Goal: Task Accomplishment & Management: Manage account settings

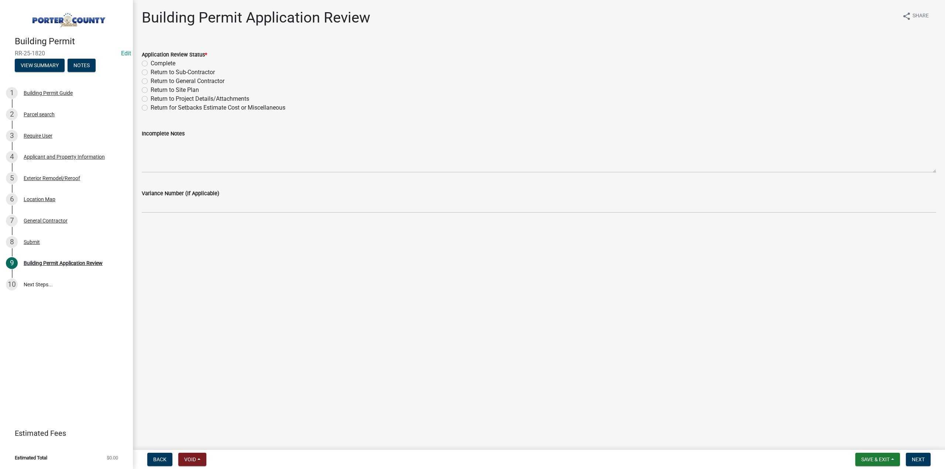
click at [151, 63] on label "Complete" at bounding box center [163, 63] width 25 height 9
click at [151, 63] on input "Complete" at bounding box center [153, 61] width 5 height 5
radio input "true"
click at [918, 462] on span "Next" at bounding box center [917, 459] width 13 height 6
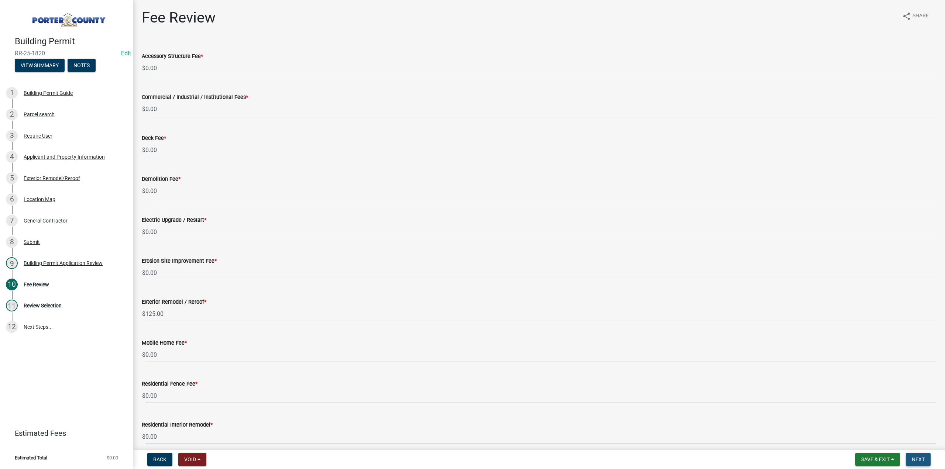
click at [917, 458] on span "Next" at bounding box center [917, 459] width 13 height 6
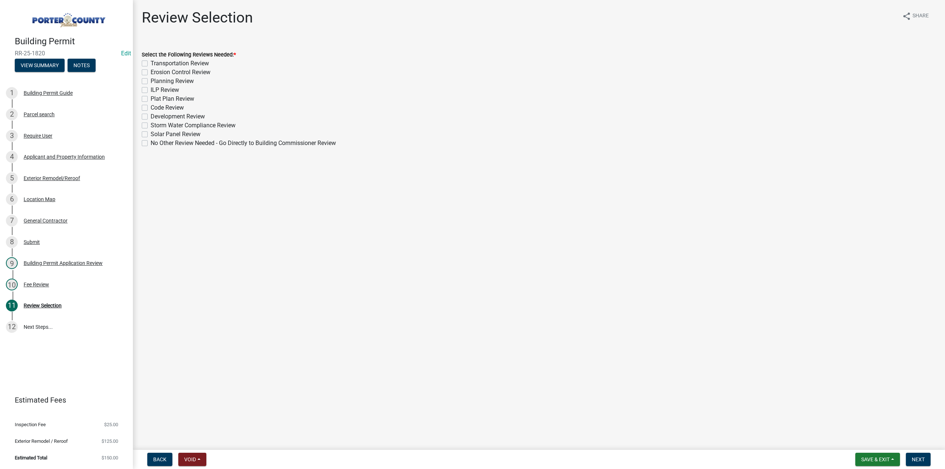
click at [151, 143] on label "No Other Review Needed - Go Directly to Building Commissioner Review" at bounding box center [243, 143] width 185 height 9
click at [151, 143] on input "No Other Review Needed - Go Directly to Building Commissioner Review" at bounding box center [153, 141] width 5 height 5
checkbox input "true"
checkbox input "false"
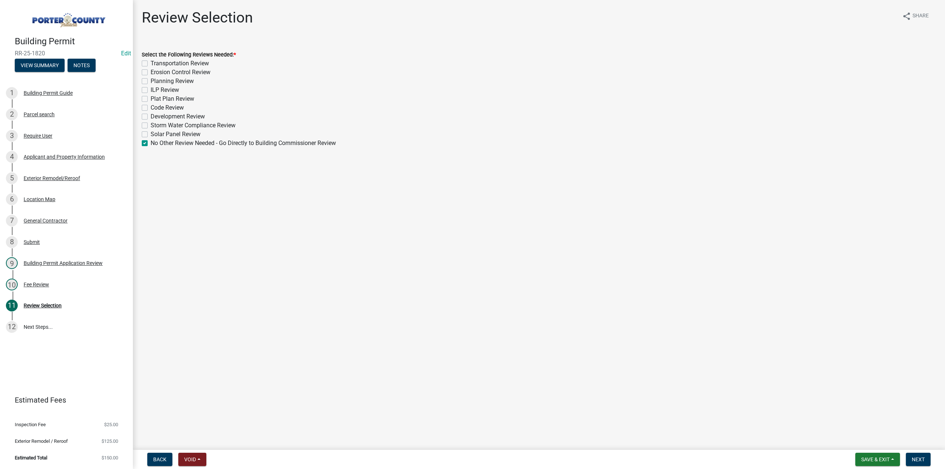
checkbox input "false"
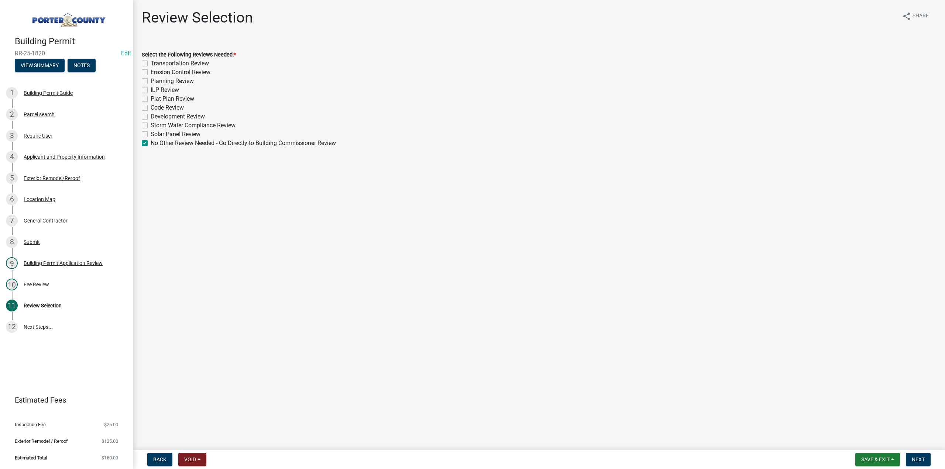
checkbox input "false"
checkbox input "true"
click at [914, 460] on span "Next" at bounding box center [917, 459] width 13 height 6
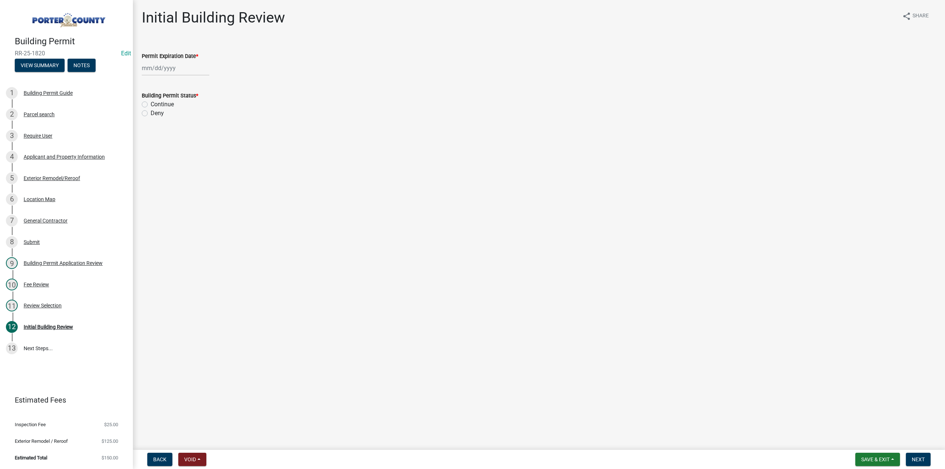
click at [153, 66] on div at bounding box center [176, 68] width 68 height 15
select select "9"
click at [192, 84] on select "1525 1526 1527 1528 1529 1530 1531 1532 1533 1534 1535 1536 1537 1538 1539 1540…" at bounding box center [199, 84] width 27 height 11
select select "2026"
click at [186, 79] on select "1525 1526 1527 1528 1529 1530 1531 1532 1533 1534 1535 1536 1537 1538 1539 1540…" at bounding box center [199, 84] width 27 height 11
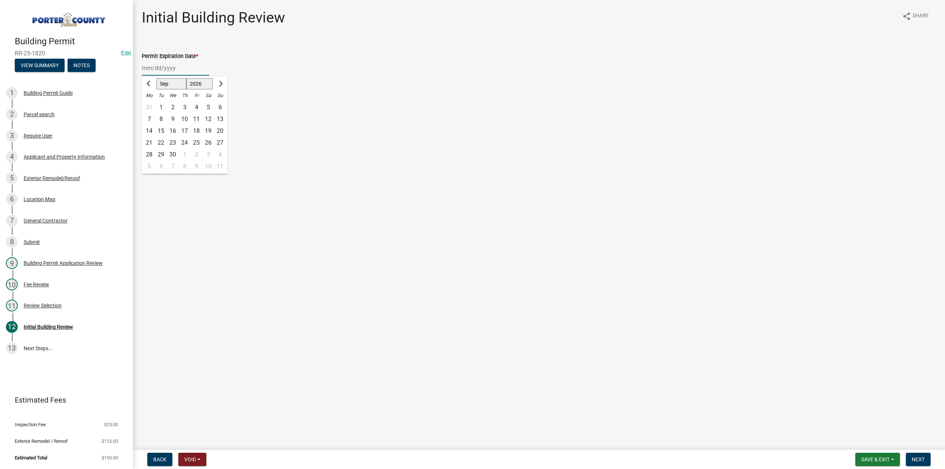
click at [186, 129] on div "17" at bounding box center [185, 131] width 12 height 12
type input "09/17/2026"
click at [151, 104] on label "Continue" at bounding box center [162, 104] width 23 height 9
click at [151, 104] on input "Continue" at bounding box center [153, 102] width 5 height 5
radio input "true"
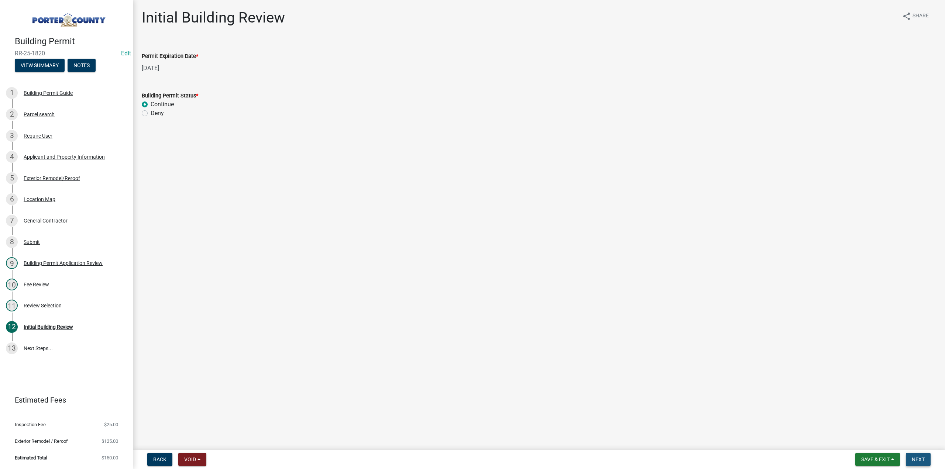
click at [921, 461] on span "Next" at bounding box center [917, 459] width 13 height 6
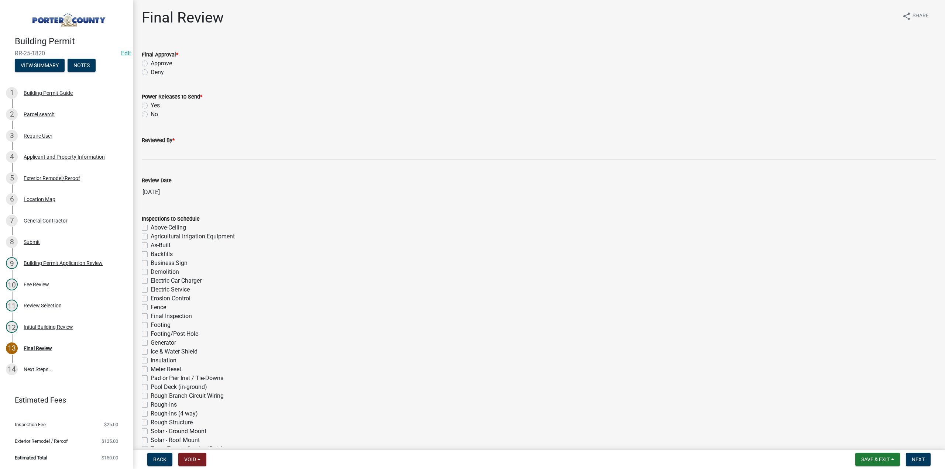
click at [151, 63] on label "Approve" at bounding box center [161, 63] width 21 height 9
click at [151, 63] on input "Approve" at bounding box center [153, 61] width 5 height 5
radio input "true"
click at [151, 113] on label "No" at bounding box center [154, 114] width 7 height 9
click at [151, 113] on input "No" at bounding box center [153, 112] width 5 height 5
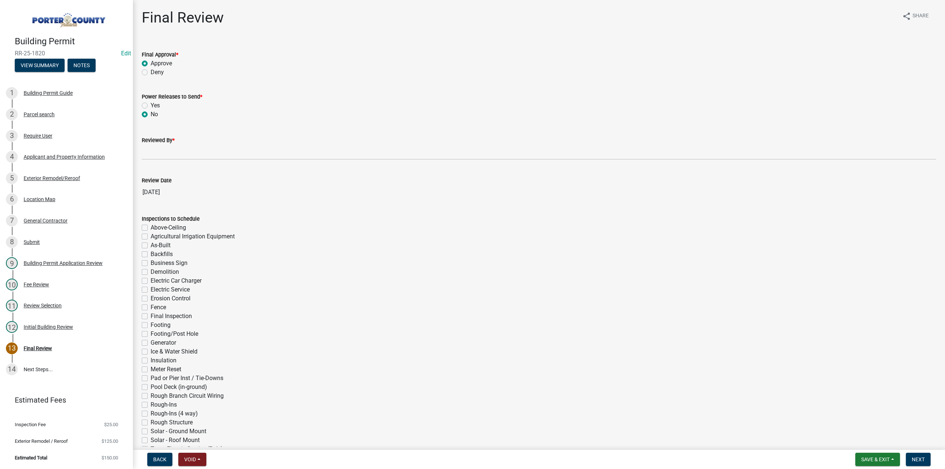
radio input "true"
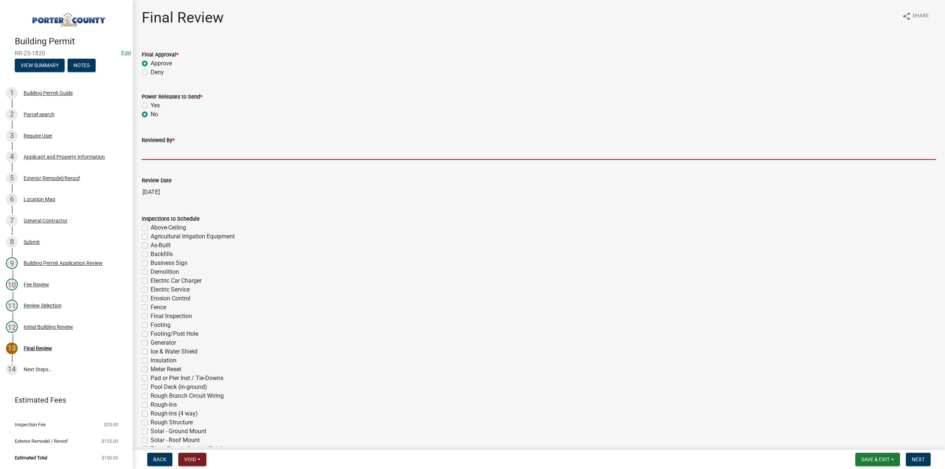
drag, startPoint x: 178, startPoint y: 151, endPoint x: 179, endPoint y: 158, distance: 6.7
click at [178, 151] on input "Reviewed By *" at bounding box center [539, 152] width 794 height 15
type input "TT"
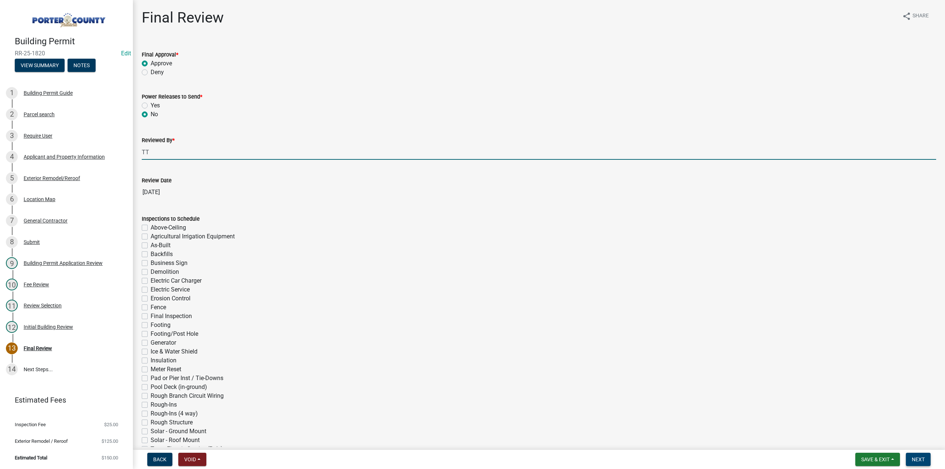
click at [922, 462] on button "Next" at bounding box center [917, 459] width 25 height 13
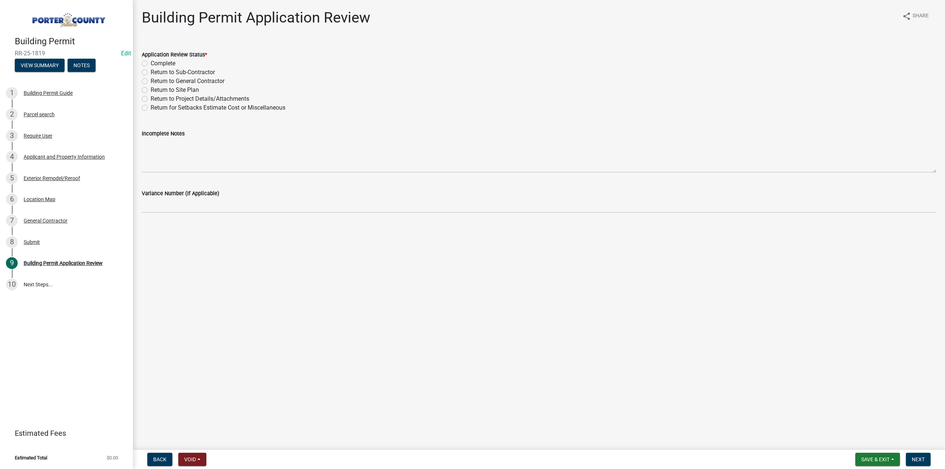
click at [151, 62] on label "Complete" at bounding box center [163, 63] width 25 height 9
click at [151, 62] on input "Complete" at bounding box center [153, 61] width 5 height 5
radio input "true"
click at [913, 457] on span "Next" at bounding box center [917, 459] width 13 height 6
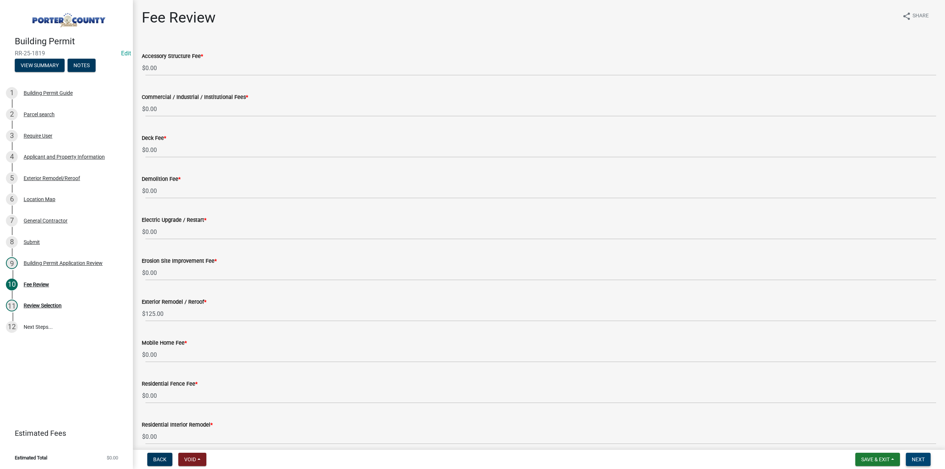
click at [919, 462] on button "Next" at bounding box center [917, 459] width 25 height 13
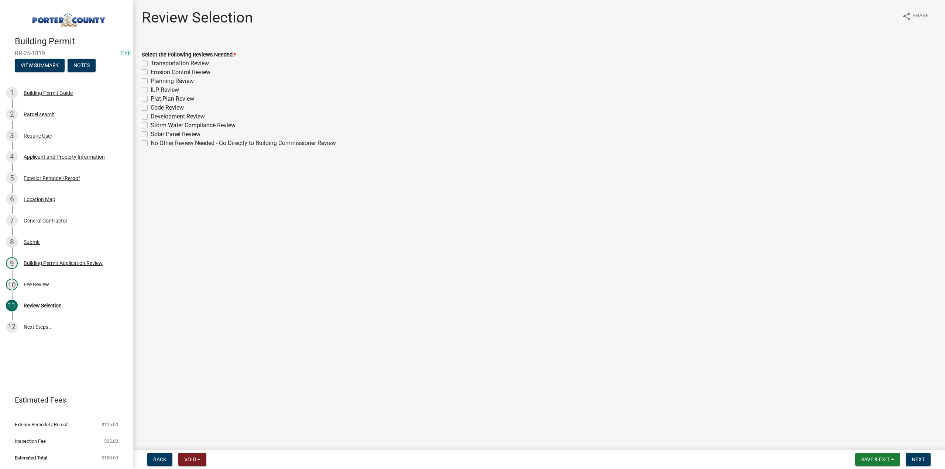
click at [151, 142] on div "No Other Review Needed - Go Directly to Building Commissioner Review" at bounding box center [539, 143] width 794 height 9
click at [148, 143] on div "No Other Review Needed - Go Directly to Building Commissioner Review" at bounding box center [539, 143] width 794 height 9
click at [151, 142] on label "No Other Review Needed - Go Directly to Building Commissioner Review" at bounding box center [243, 143] width 185 height 9
click at [151, 142] on input "No Other Review Needed - Go Directly to Building Commissioner Review" at bounding box center [153, 141] width 5 height 5
checkbox input "true"
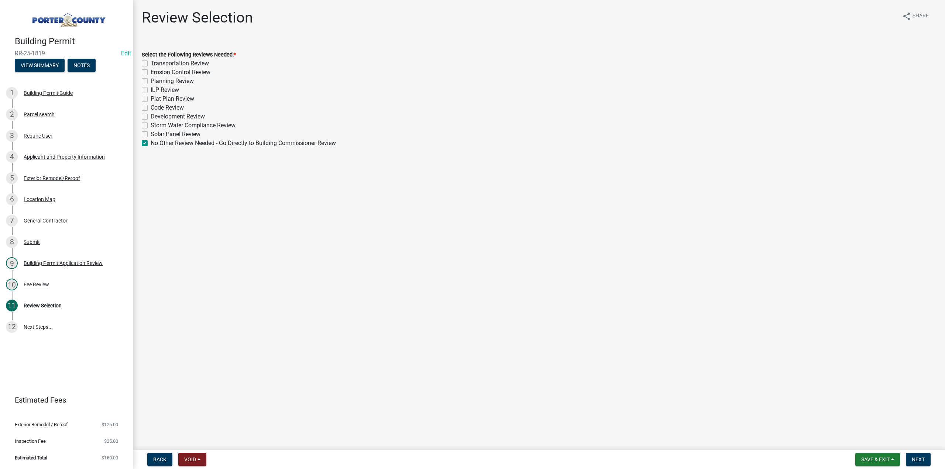
checkbox input "false"
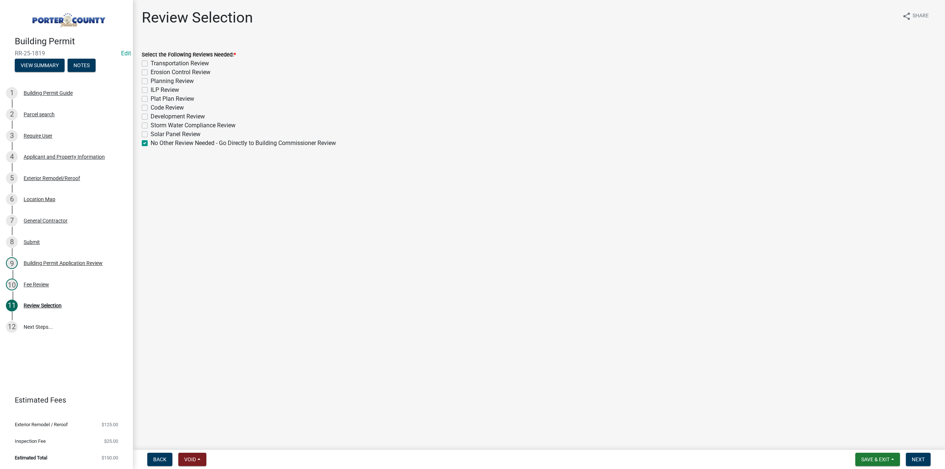
checkbox input "false"
checkbox input "true"
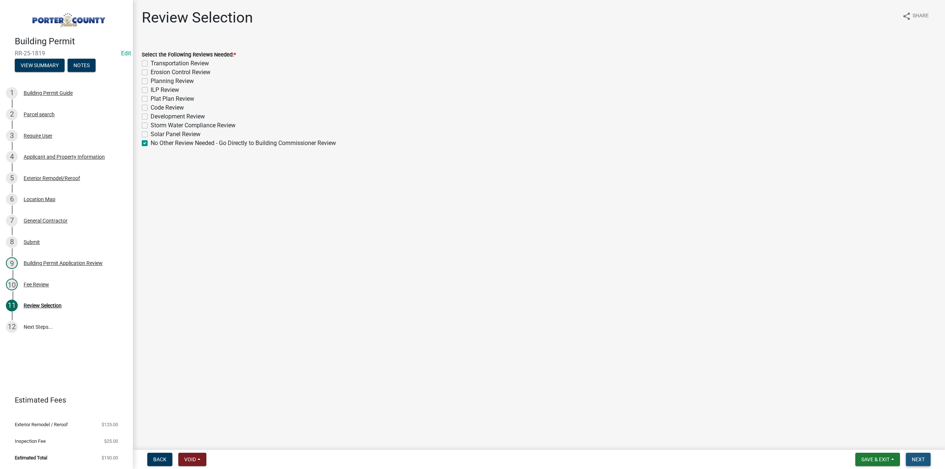
click at [911, 458] on button "Next" at bounding box center [917, 459] width 25 height 13
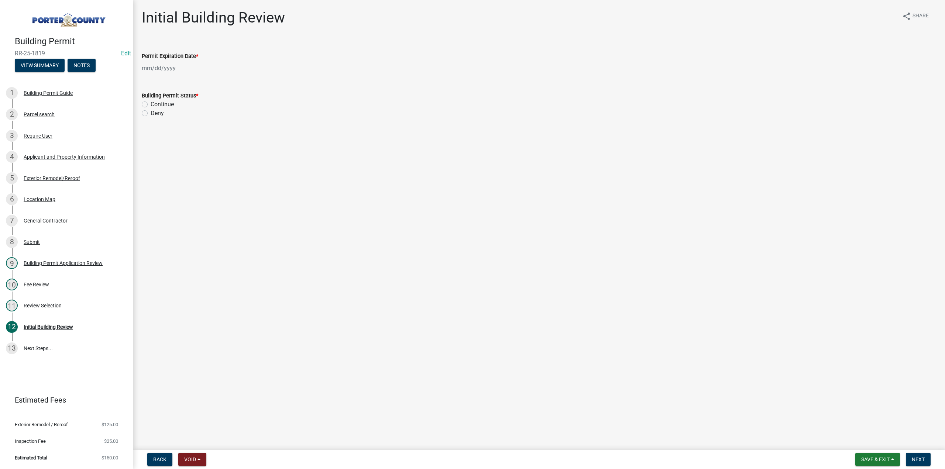
select select "9"
click at [169, 70] on div "Jan Feb Mar Apr May Jun Jul Aug Sep Oct Nov Dec 1525 1526 1527 1528 1529 1530 1…" at bounding box center [176, 68] width 68 height 15
click at [204, 81] on select "1525 1526 1527 1528 1529 1530 1531 1532 1533 1534 1535 1536 1537 1538 1539 1540…" at bounding box center [199, 84] width 27 height 11
select select "2026"
click at [186, 79] on select "1525 1526 1527 1528 1529 1530 1531 1532 1533 1534 1535 1536 1537 1538 1539 1540…" at bounding box center [199, 84] width 27 height 11
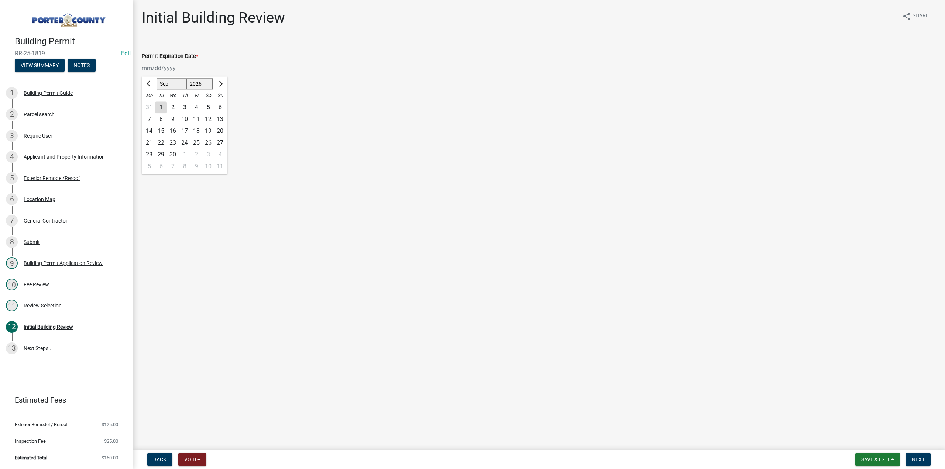
click at [187, 132] on div "17" at bounding box center [185, 131] width 12 height 12
type input "09/17/2026"
click at [151, 102] on label "Continue" at bounding box center [162, 104] width 23 height 9
click at [151, 102] on input "Continue" at bounding box center [153, 102] width 5 height 5
radio input "true"
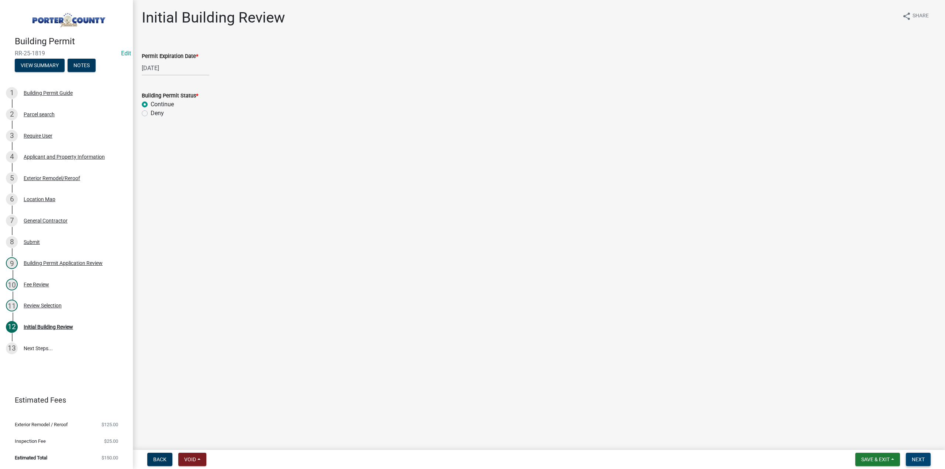
click at [918, 459] on span "Next" at bounding box center [917, 459] width 13 height 6
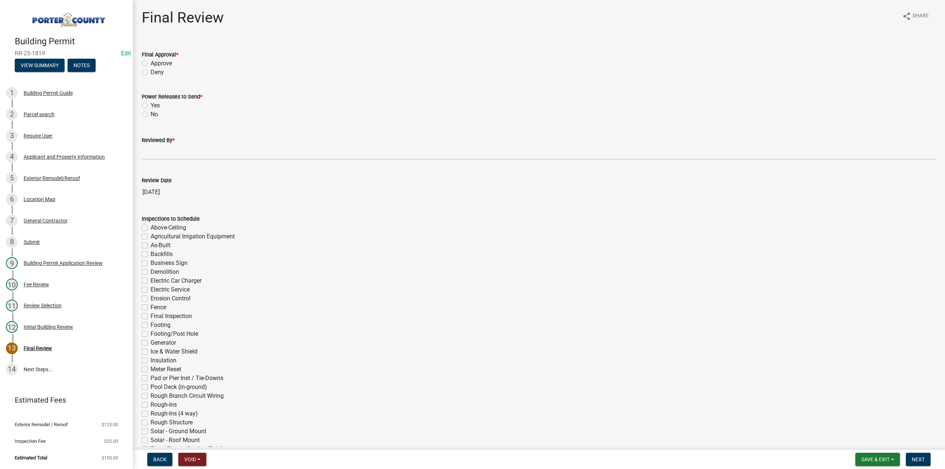
click at [151, 63] on label "Approve" at bounding box center [161, 63] width 21 height 9
click at [151, 63] on input "Approve" at bounding box center [153, 61] width 5 height 5
radio input "true"
click at [151, 115] on label "No" at bounding box center [154, 114] width 7 height 9
click at [151, 115] on input "No" at bounding box center [153, 112] width 5 height 5
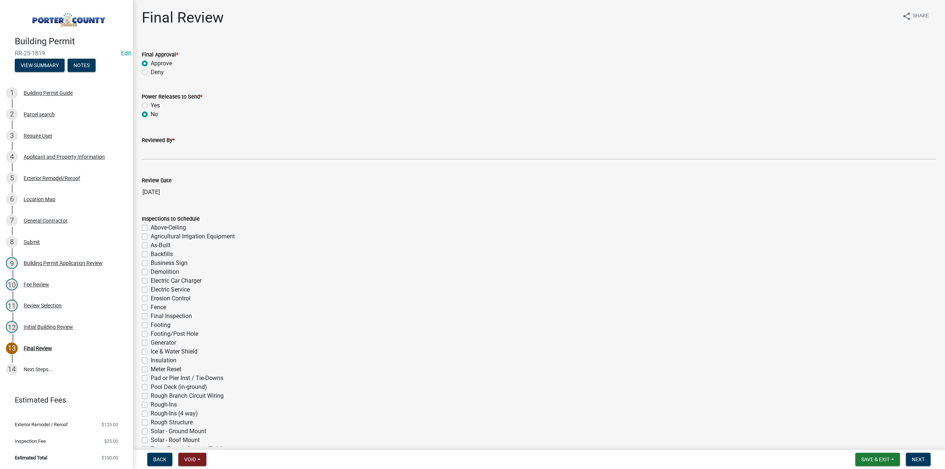
radio input "true"
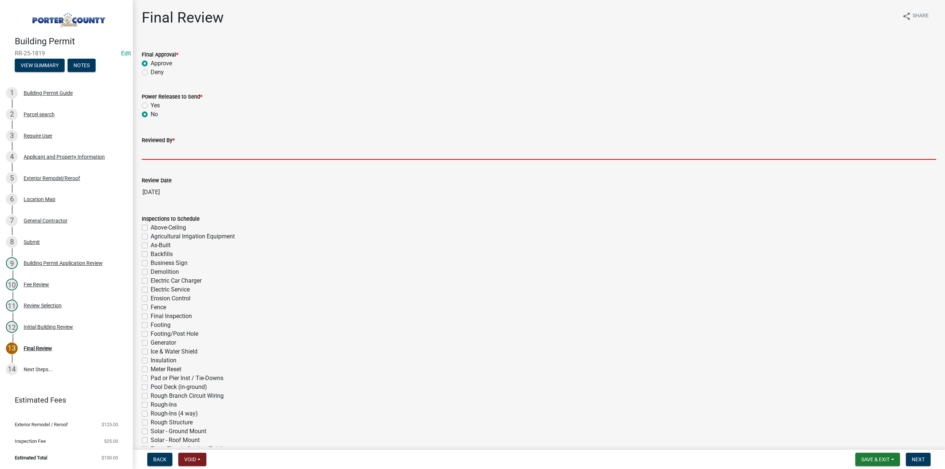
click at [176, 145] on input "Reviewed By *" at bounding box center [539, 152] width 794 height 15
type input "TT"
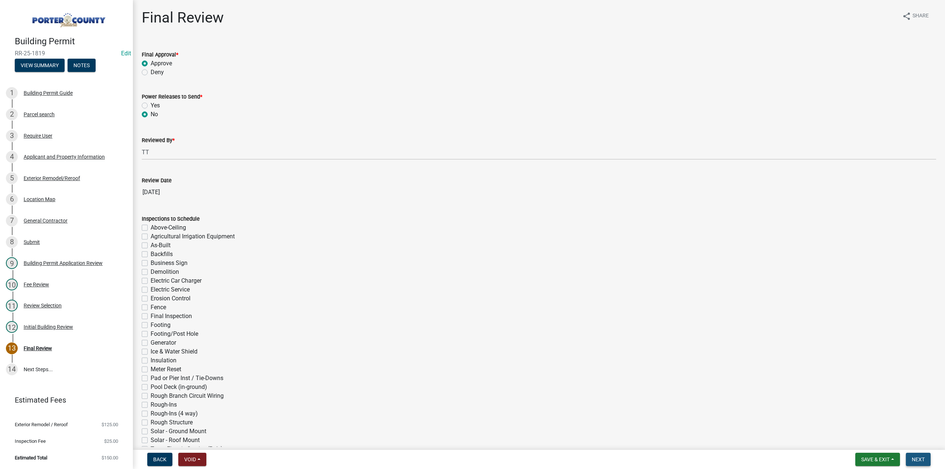
drag, startPoint x: 917, startPoint y: 458, endPoint x: 811, endPoint y: 445, distance: 106.0
click at [917, 458] on span "Next" at bounding box center [917, 459] width 13 height 6
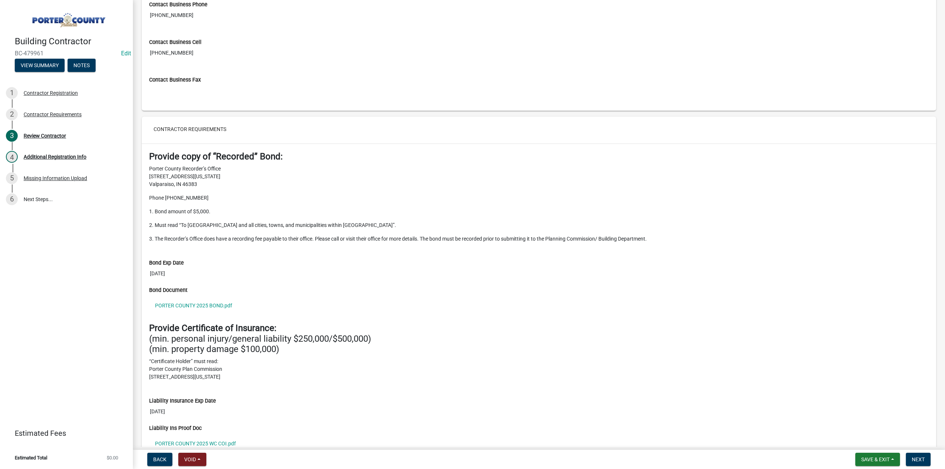
scroll to position [553, 0]
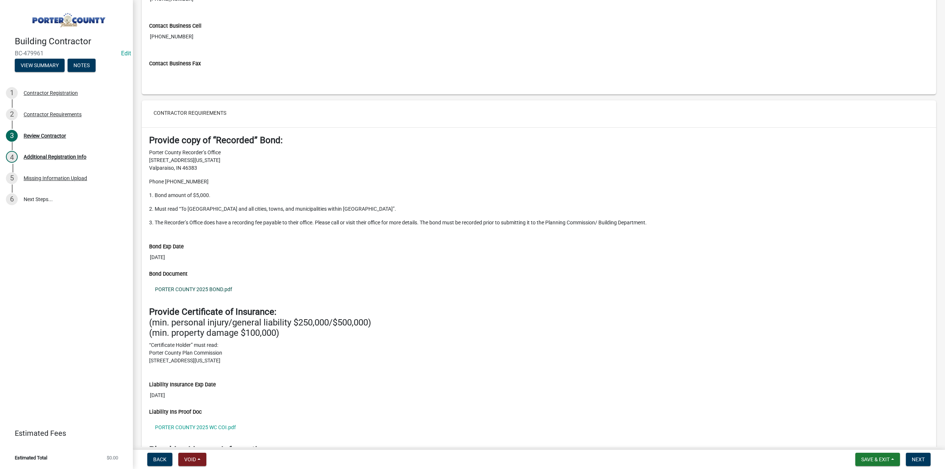
click at [180, 282] on link "PORTER COUNTY 2025 BOND.pdf" at bounding box center [538, 289] width 779 height 17
click at [178, 421] on link "PORTER COUNTY 2025 WC COI.pdf" at bounding box center [538, 427] width 779 height 17
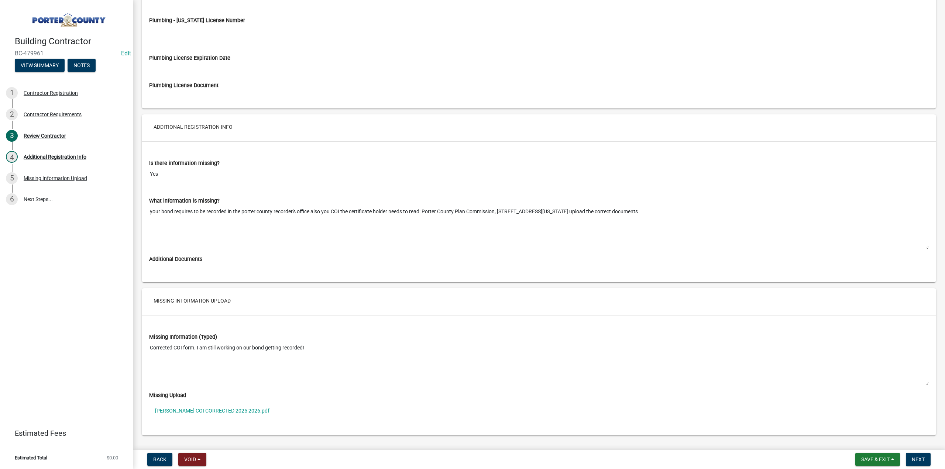
scroll to position [1030, 0]
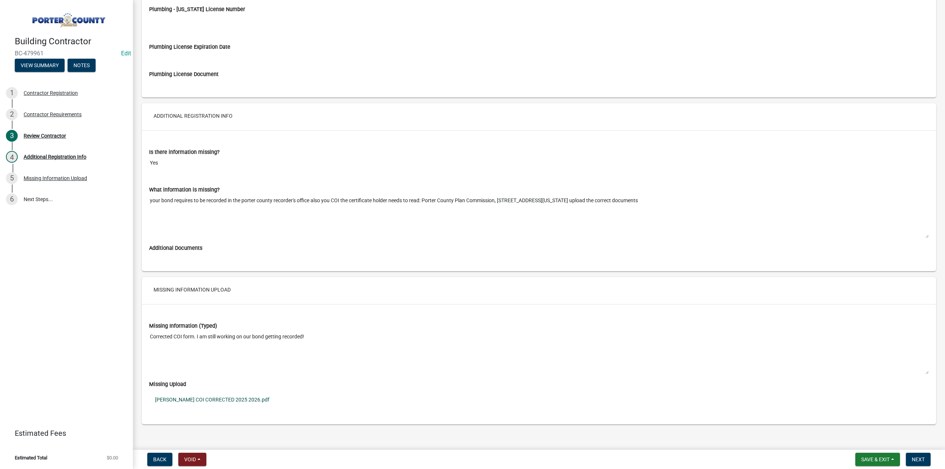
click at [230, 394] on link "PORTER COI CORRECTED 2025 2026.pdf" at bounding box center [538, 399] width 779 height 17
drag, startPoint x: 310, startPoint y: 195, endPoint x: 148, endPoint y: 201, distance: 162.5
click at [148, 201] on div "What information is missing? your bond requires to be recorded in the porter co…" at bounding box center [539, 210] width 790 height 69
click at [915, 458] on span "Next" at bounding box center [917, 459] width 13 height 6
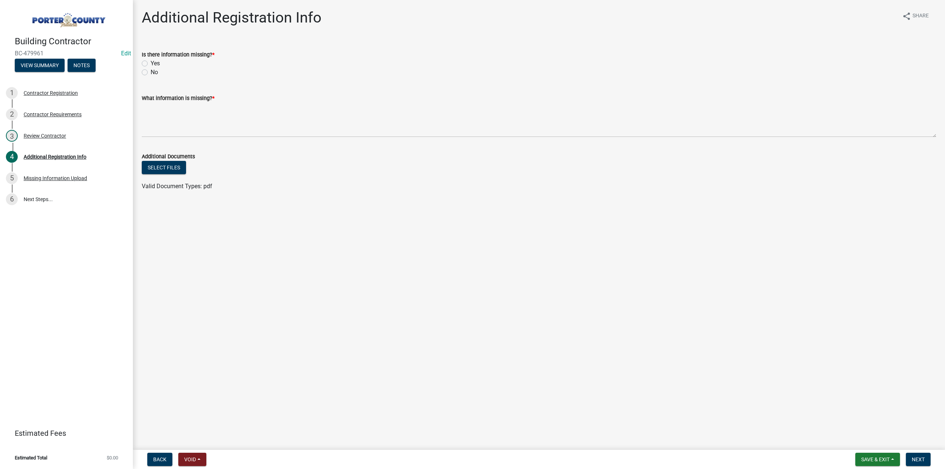
click at [151, 64] on label "Yes" at bounding box center [155, 63] width 9 height 9
click at [151, 64] on input "Yes" at bounding box center [153, 61] width 5 height 5
radio input "true"
click at [164, 111] on textarea "What information is missing? *" at bounding box center [539, 120] width 794 height 35
paste textarea "your bond requires to be recorded in the porter county recorder's office"
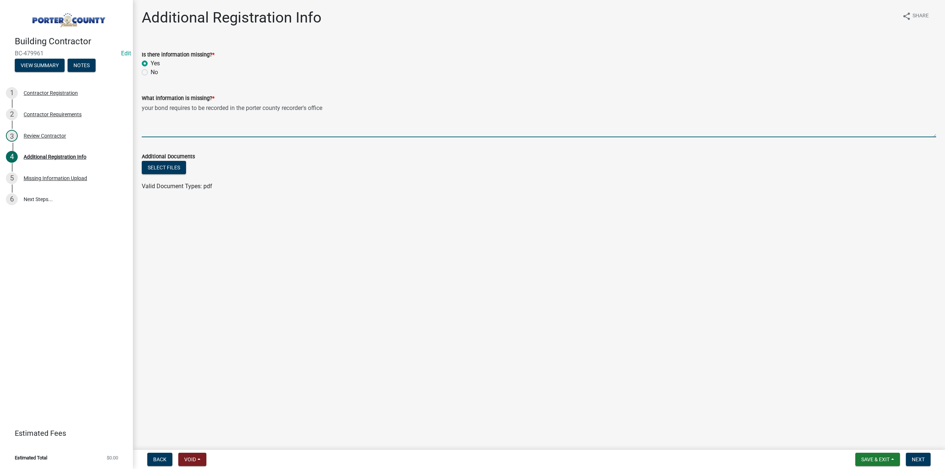
click at [157, 107] on textarea "your bond requires to be recorded in the porter county recorder's office" at bounding box center [539, 120] width 794 height 35
click at [320, 109] on textarea "Bond requires to be recorded in the porter county recorder's office" at bounding box center [539, 120] width 794 height 35
type textarea "Bond requires to be recorded in the porter county recorder's office, please con…"
click at [919, 462] on span "Next" at bounding box center [917, 459] width 13 height 6
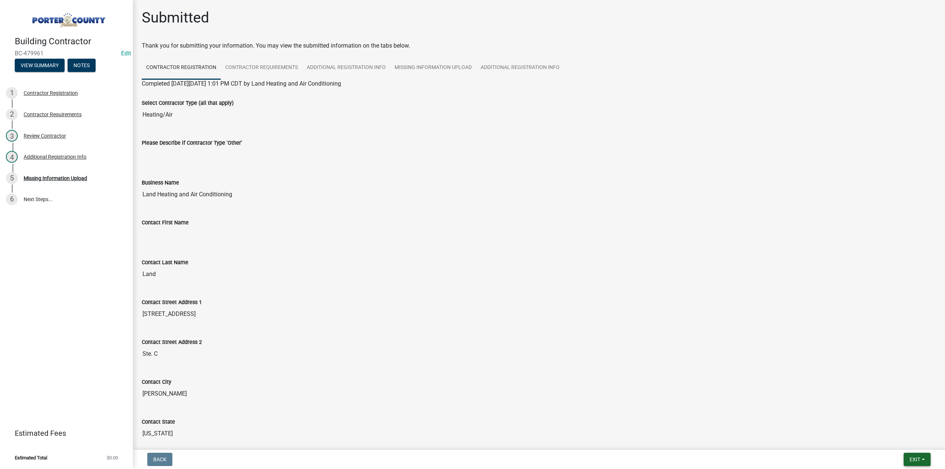
click at [910, 461] on span "Exit" at bounding box center [914, 459] width 11 height 6
click at [891, 437] on button "Save & Exit" at bounding box center [901, 440] width 59 height 18
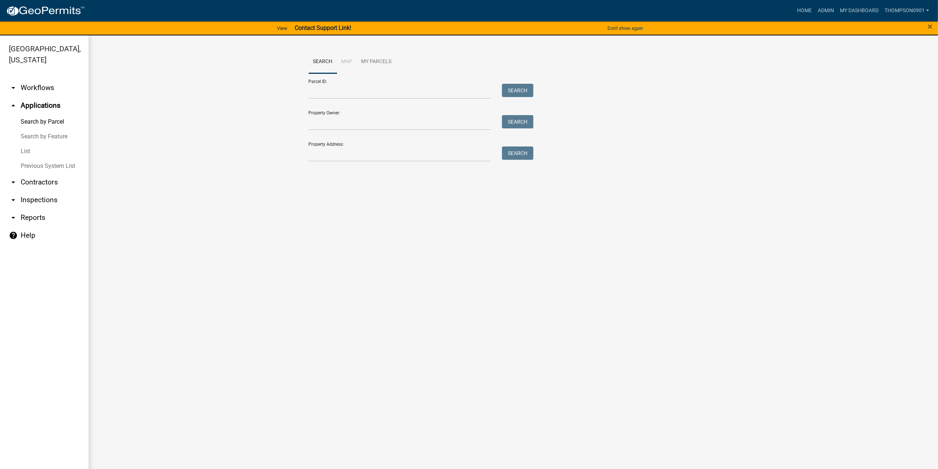
click at [47, 173] on link "arrow_drop_down Contractors" at bounding box center [44, 182] width 89 height 18
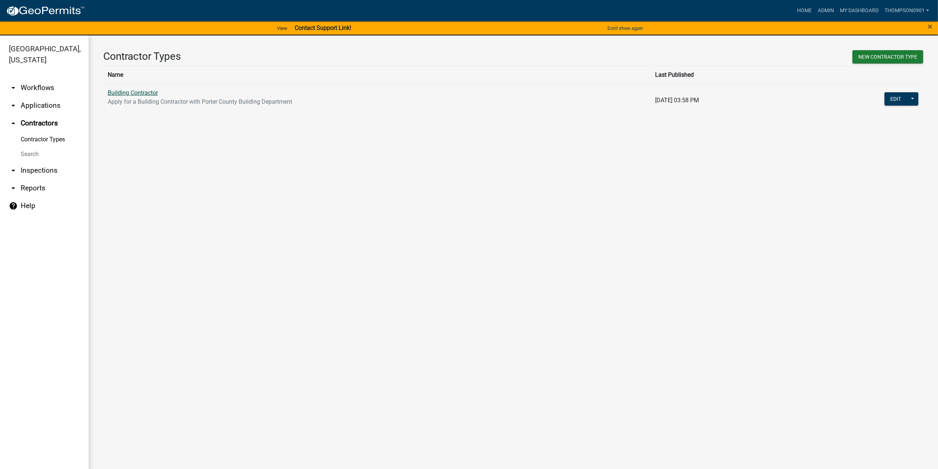
click at [122, 92] on link "Building Contractor" at bounding box center [133, 92] width 50 height 7
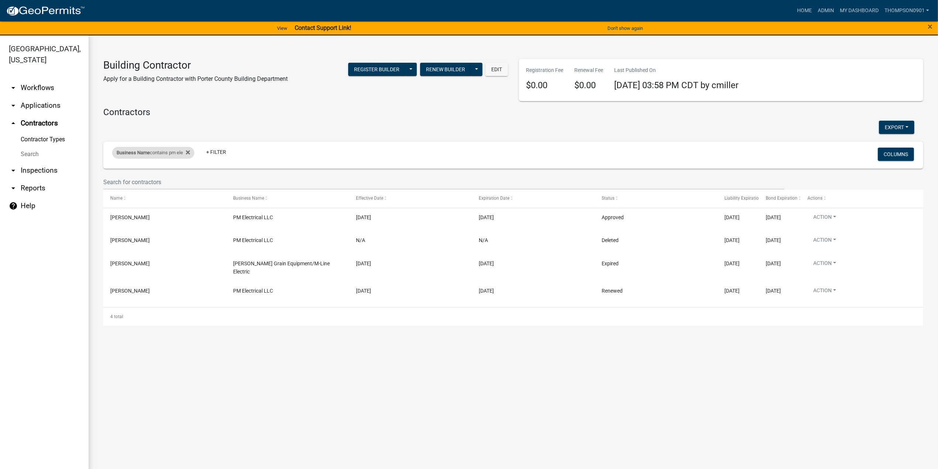
click at [173, 153] on div "Business Name contains pm ele" at bounding box center [153, 153] width 82 height 12
drag, startPoint x: 160, startPoint y: 186, endPoint x: 15, endPoint y: 188, distance: 144.3
click at [0, 203] on body "Internet Explorer does NOT work with GeoPermits. Get a new browser for more sec…" at bounding box center [469, 234] width 938 height 469
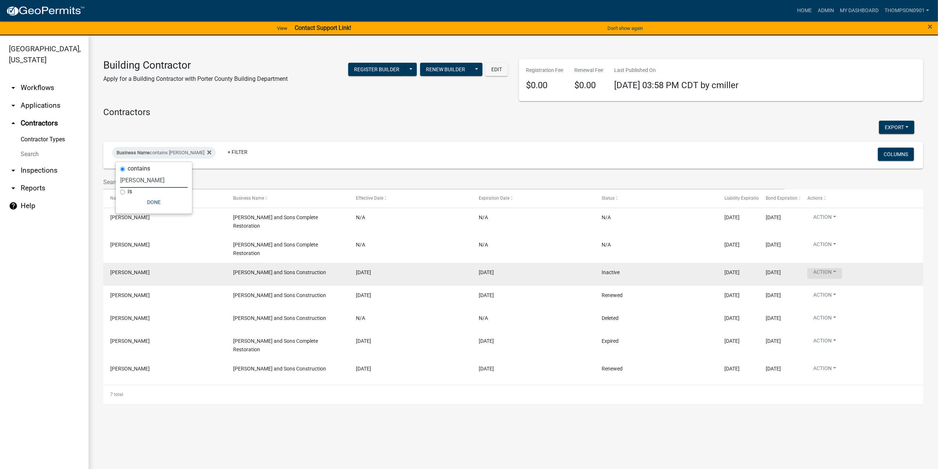
type input "hays"
click at [835, 268] on button "Action" at bounding box center [825, 273] width 35 height 11
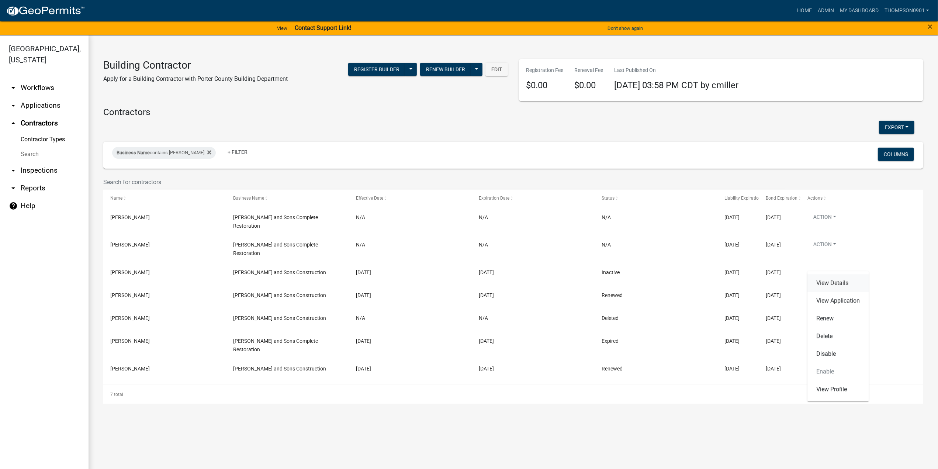
click at [835, 282] on link "View Details" at bounding box center [838, 283] width 61 height 18
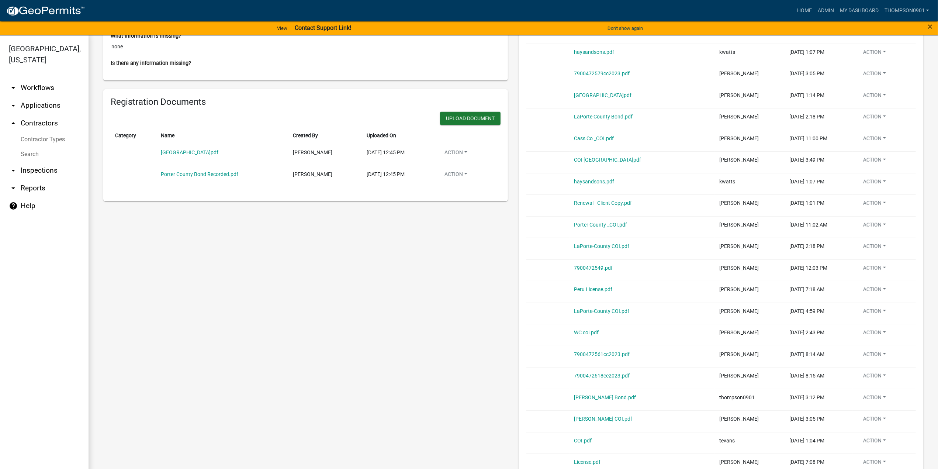
scroll to position [590, 0]
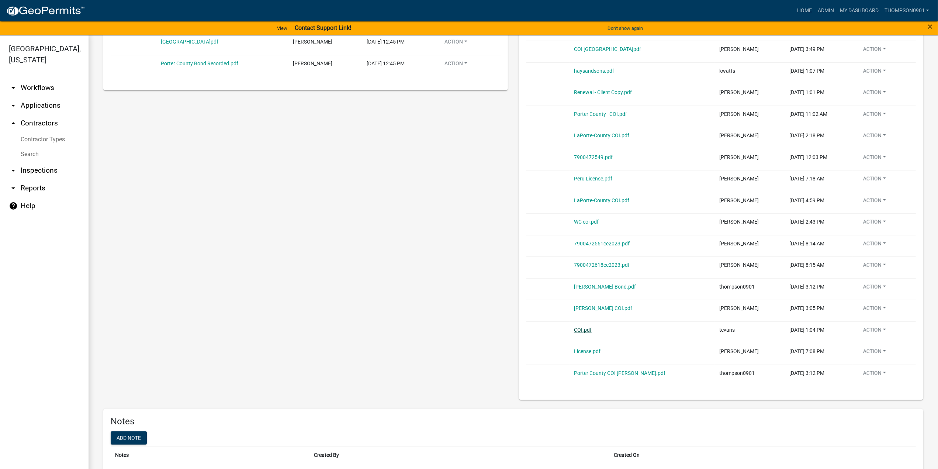
click at [579, 327] on link "COI.pdf" at bounding box center [583, 330] width 18 height 6
click at [583, 328] on link "COI.pdf" at bounding box center [583, 330] width 18 height 6
click at [582, 327] on link "COI.pdf" at bounding box center [583, 330] width 18 height 6
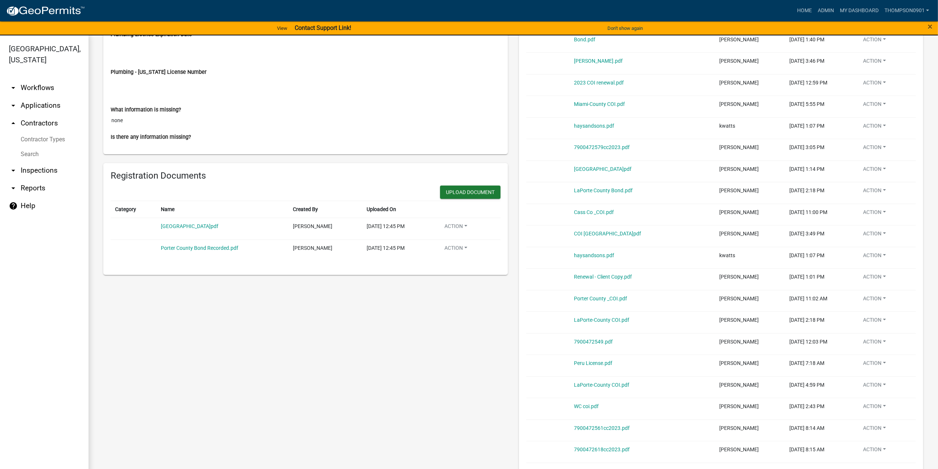
scroll to position [406, 0]
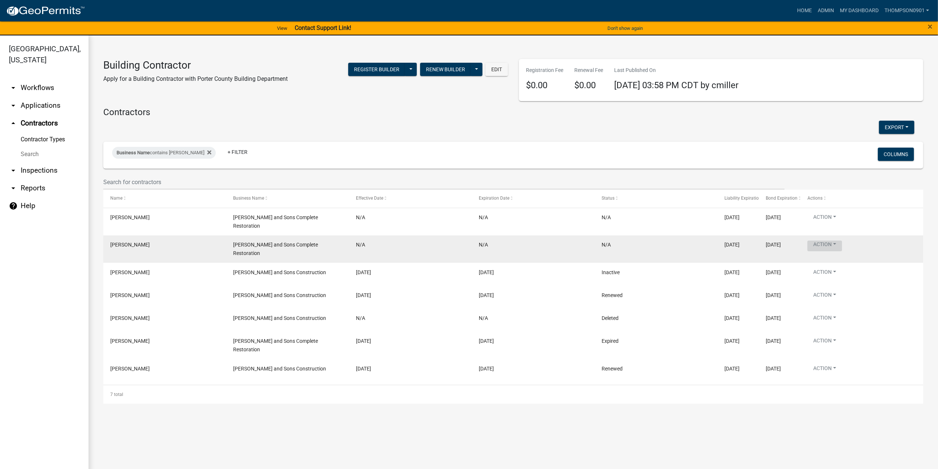
click at [837, 241] on button "Action" at bounding box center [825, 246] width 35 height 11
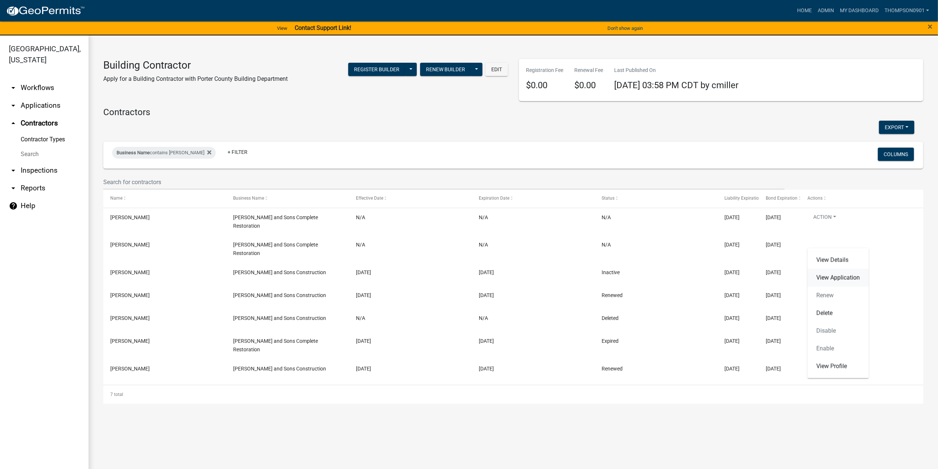
click at [834, 273] on link "View Application" at bounding box center [838, 278] width 61 height 18
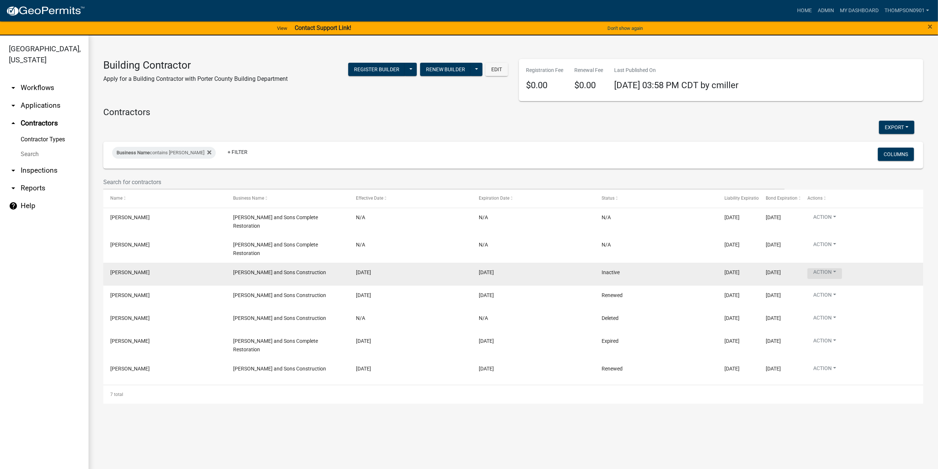
click at [837, 268] on button "Action" at bounding box center [825, 273] width 35 height 11
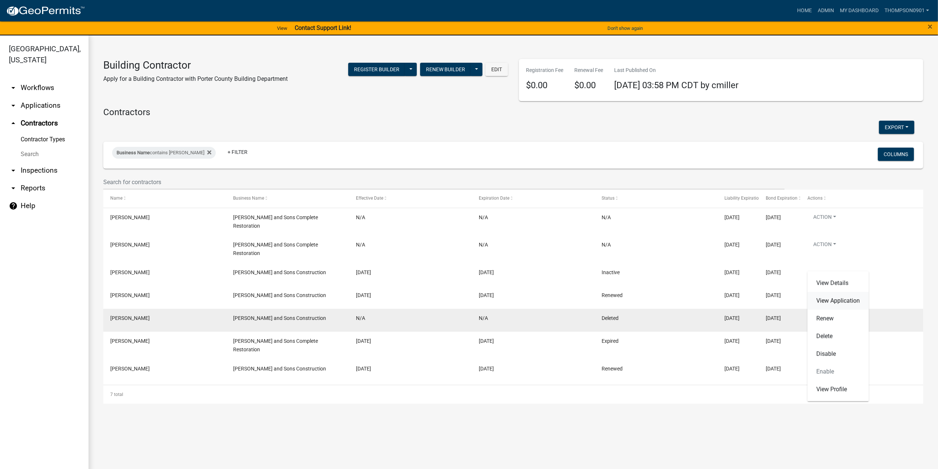
click at [842, 301] on link "View Application" at bounding box center [838, 301] width 61 height 18
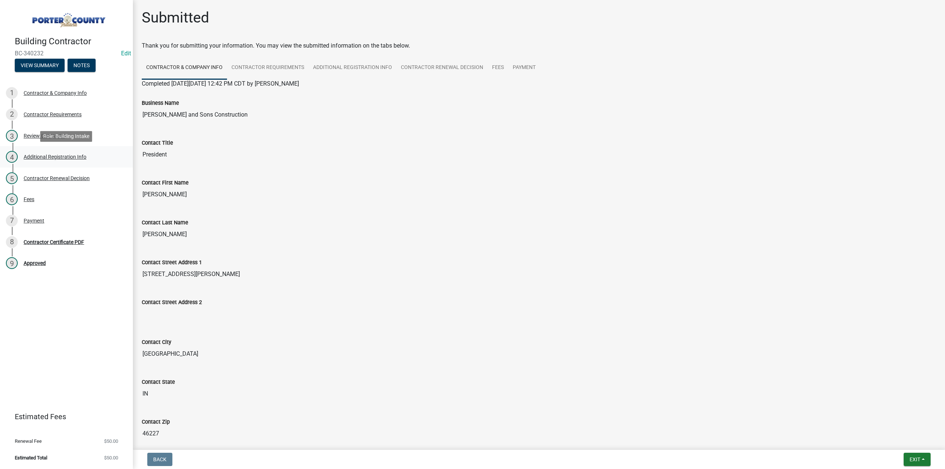
click at [46, 155] on div "Additional Registration Info" at bounding box center [55, 156] width 63 height 5
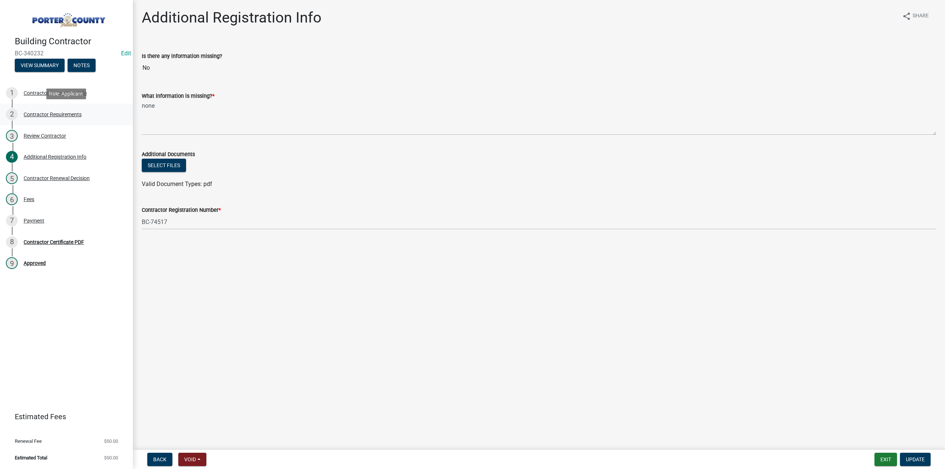
click at [72, 115] on div "Contractor Requirements" at bounding box center [53, 114] width 58 height 5
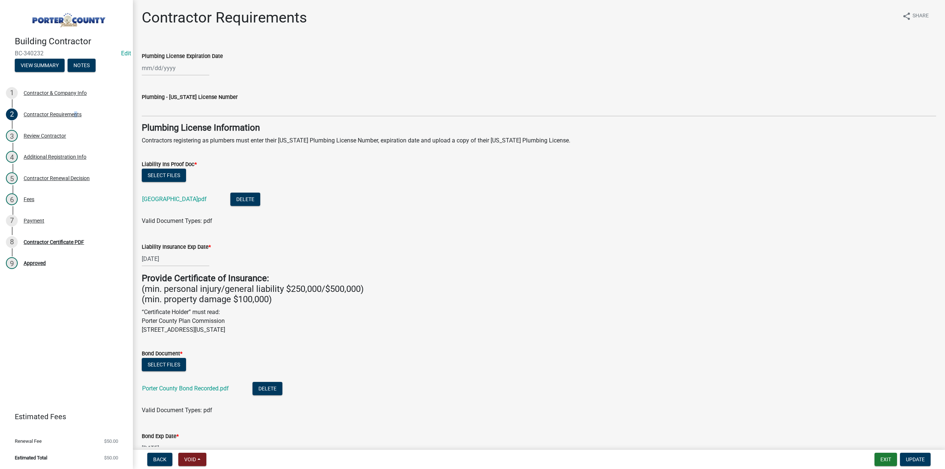
drag, startPoint x: 289, startPoint y: 331, endPoint x: 140, endPoint y: 324, distance: 149.2
click at [140, 324] on div "Provide Certificate of Insurance: (min. personal injury/general liability $250,…" at bounding box center [538, 303] width 805 height 61
copy p "Porter County Plan Commission 155 Indiana Avenue, Suite 311, Valparaiso, IN 463…"
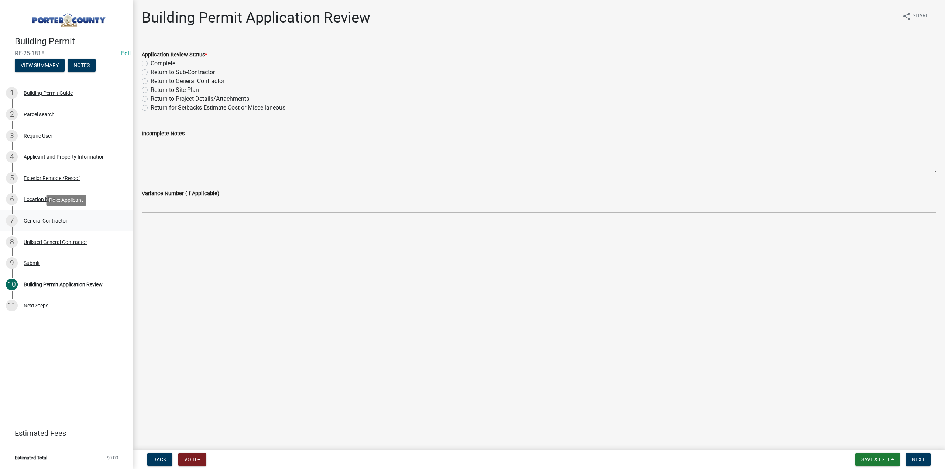
click at [64, 220] on div "General Contractor" at bounding box center [46, 220] width 44 height 5
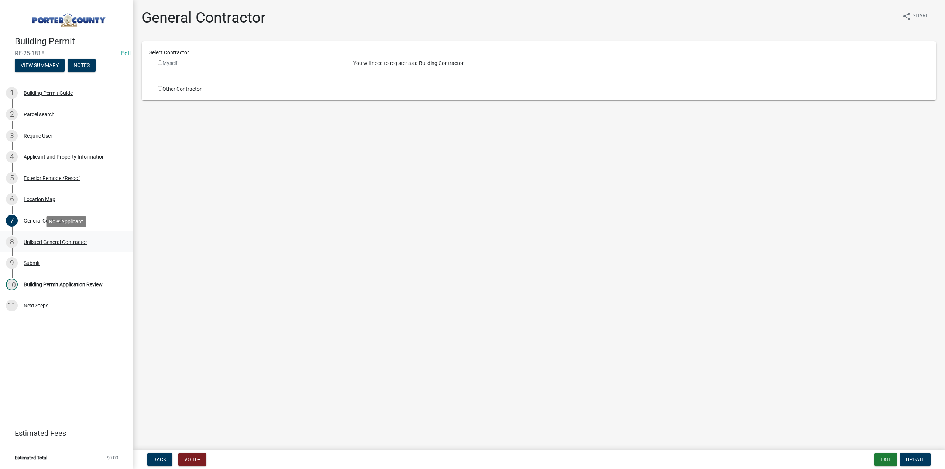
click at [61, 239] on div "Unlisted General Contractor" at bounding box center [55, 241] width 63 height 5
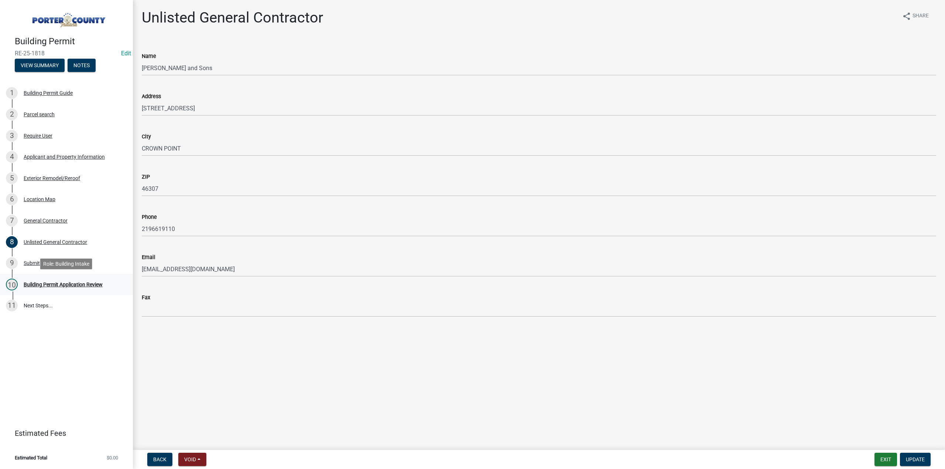
click at [85, 282] on div "Building Permit Application Review" at bounding box center [63, 284] width 79 height 5
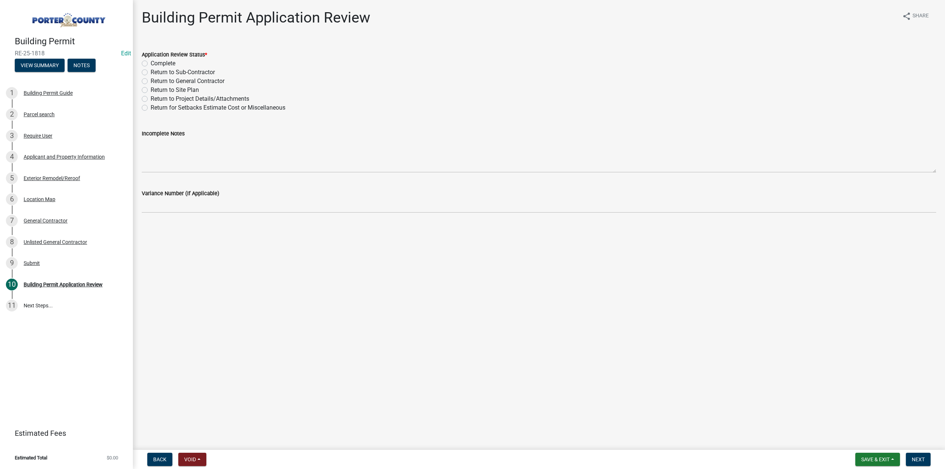
click at [151, 82] on label "Return to General Contractor" at bounding box center [188, 81] width 74 height 9
click at [151, 82] on input "Return to General Contractor" at bounding box center [153, 79] width 5 height 5
radio input "true"
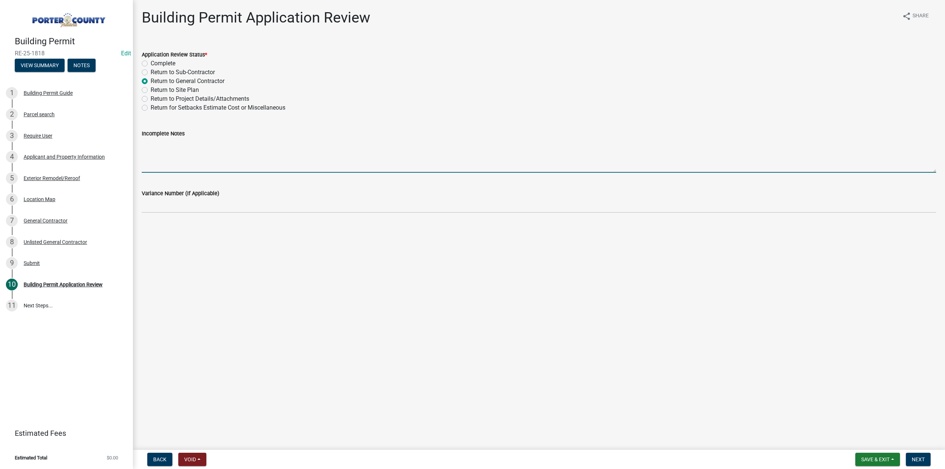
click at [165, 139] on textarea "Incomplete Notes" at bounding box center [539, 155] width 794 height 35
paste textarea "Porter County Plan Commission 155 Indiana Avenue, Suite 311, Valparaiso, IN 463…"
click at [240, 142] on textarea "We need an updated COI made out to Porter County Plan Commission 155 Indiana Av…" at bounding box center [539, 155] width 794 height 35
click at [142, 155] on textarea "We need an updated COI made out to Porter County Plan Commission 155 Indiana Av…" at bounding box center [539, 155] width 794 height 35
type textarea "We need an updated COI made out to Porter County Plan Commission 155 Indiana Av…"
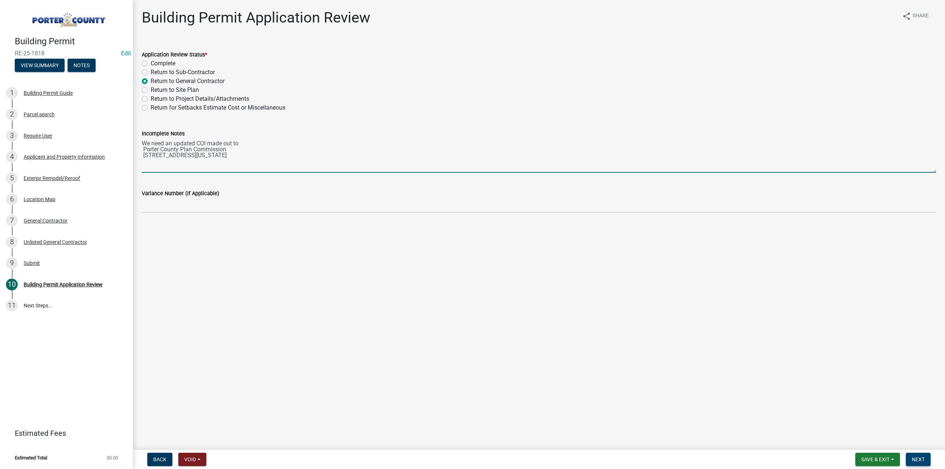
drag, startPoint x: 922, startPoint y: 465, endPoint x: 664, endPoint y: 431, distance: 260.5
click at [922, 465] on button "Next" at bounding box center [917, 459] width 25 height 13
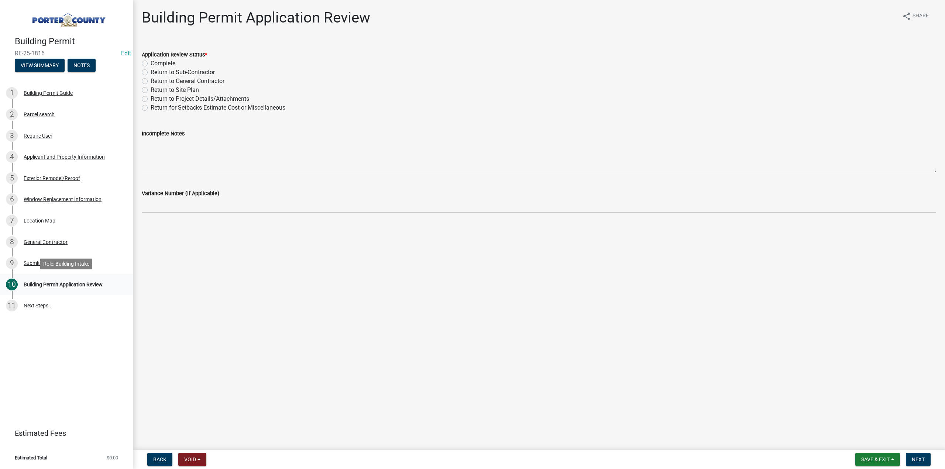
click at [62, 287] on div "Building Permit Application Review" at bounding box center [63, 284] width 79 height 5
drag, startPoint x: 145, startPoint y: 63, endPoint x: 154, endPoint y: 96, distance: 34.0
click at [151, 64] on label "Complete" at bounding box center [163, 63] width 25 height 9
click at [151, 64] on input "Complete" at bounding box center [153, 61] width 5 height 5
radio input "true"
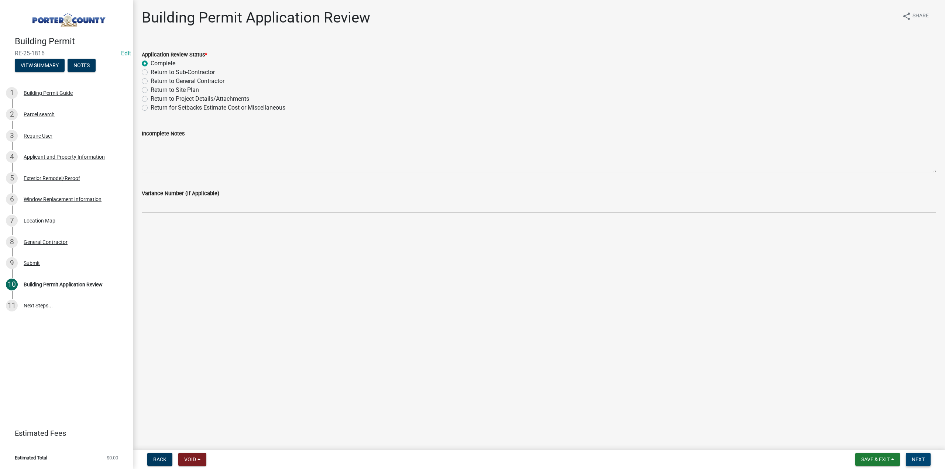
click at [921, 455] on button "Next" at bounding box center [917, 459] width 25 height 13
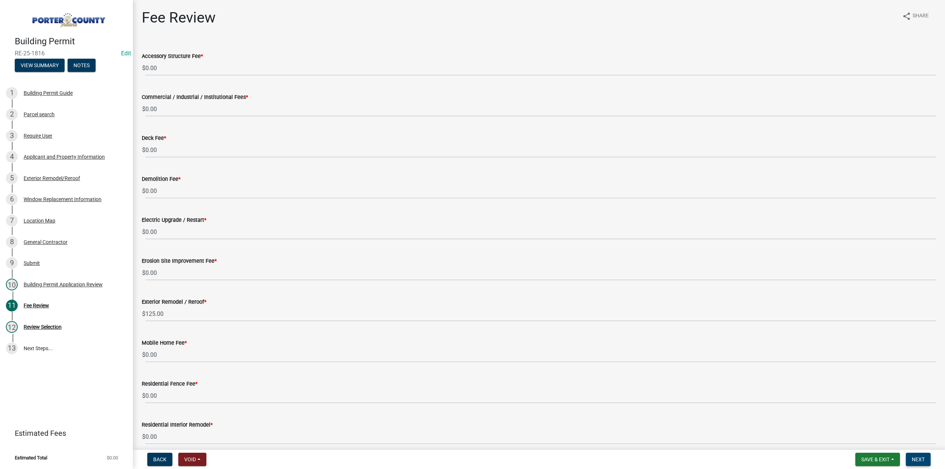
click at [916, 460] on span "Next" at bounding box center [917, 459] width 13 height 6
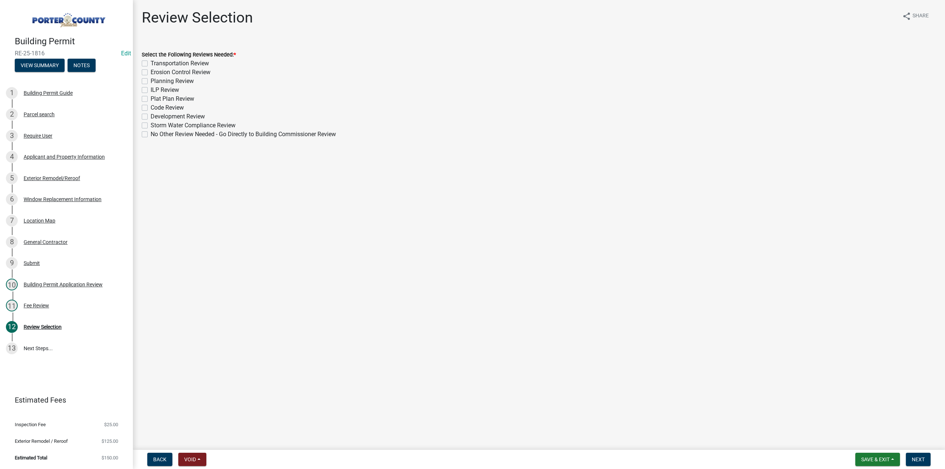
drag, startPoint x: 142, startPoint y: 135, endPoint x: 148, endPoint y: 146, distance: 12.5
click at [151, 135] on label "No Other Review Needed - Go Directly to Building Commissioner Review" at bounding box center [243, 134] width 185 height 9
click at [151, 135] on input "No Other Review Needed - Go Directly to Building Commissioner Review" at bounding box center [153, 132] width 5 height 5
checkbox input "true"
checkbox input "false"
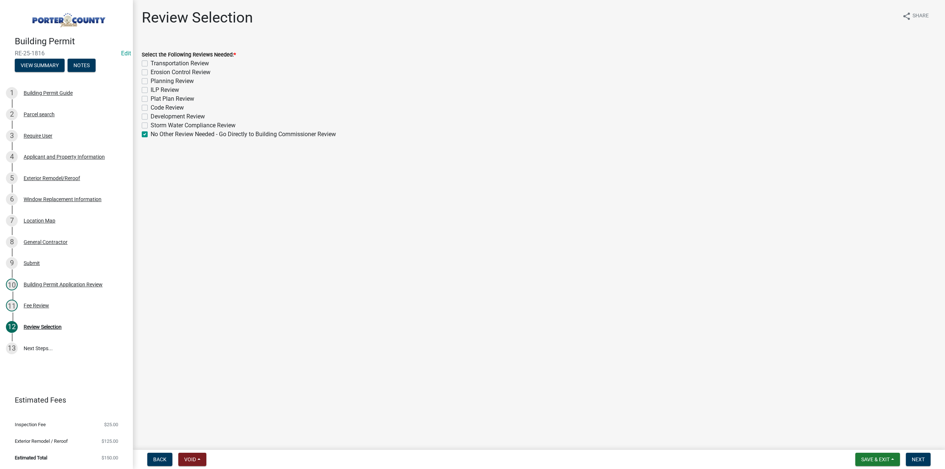
checkbox input "false"
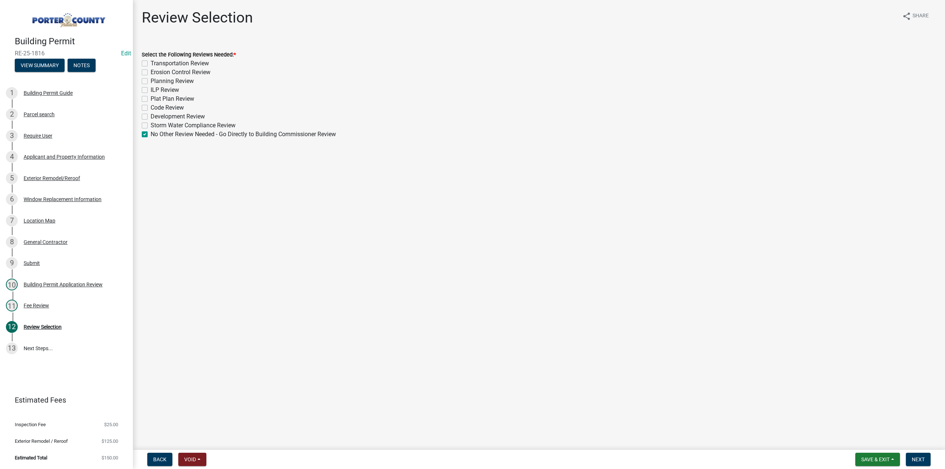
checkbox input "false"
checkbox input "true"
click at [922, 459] on span "Next" at bounding box center [917, 459] width 13 height 6
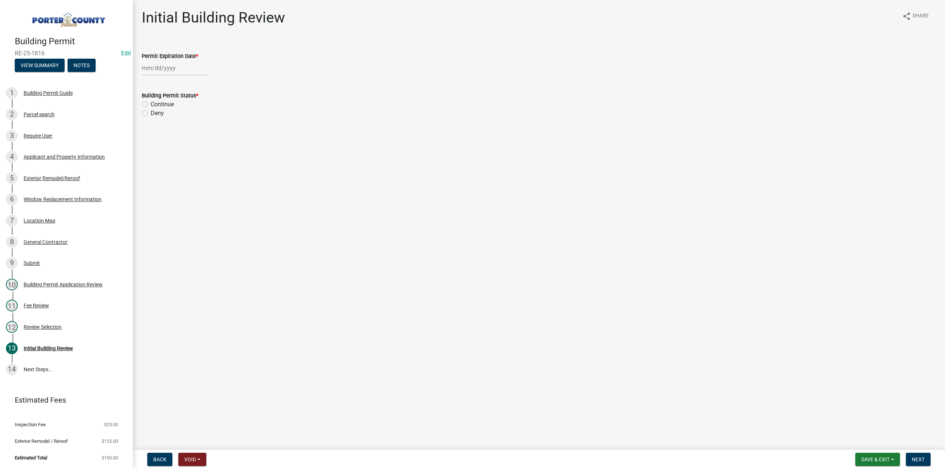
click at [162, 65] on div at bounding box center [176, 68] width 68 height 15
select select "9"
click at [203, 83] on select "1525 1526 1527 1528 1529 1530 1531 1532 1533 1534 1535 1536 1537 1538 1539 1540…" at bounding box center [199, 84] width 27 height 11
select select "2026"
click at [186, 79] on select "1525 1526 1527 1528 1529 1530 1531 1532 1533 1534 1535 1536 1537 1538 1539 1540…" at bounding box center [199, 84] width 27 height 11
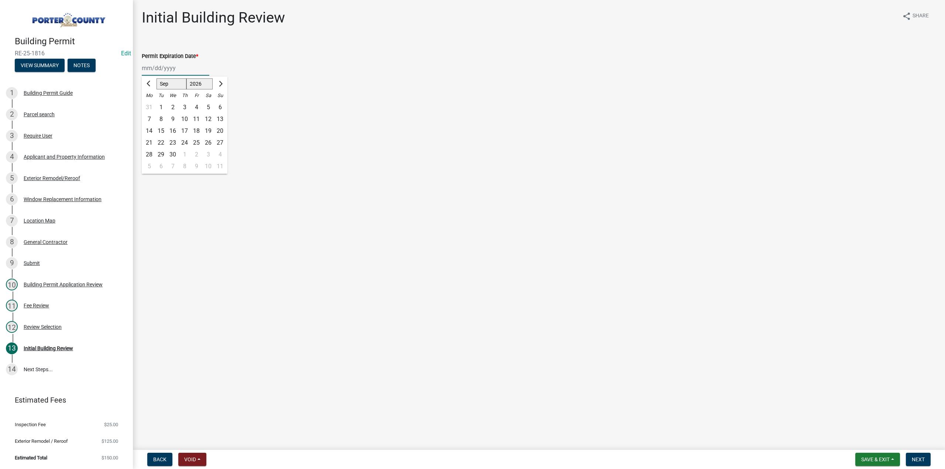
click at [183, 127] on div "17" at bounding box center [185, 131] width 12 height 12
type input "09/17/2026"
click at [142, 107] on div "Continue" at bounding box center [539, 104] width 794 height 9
click at [151, 104] on label "Continue" at bounding box center [162, 104] width 23 height 9
click at [151, 104] on input "Continue" at bounding box center [153, 102] width 5 height 5
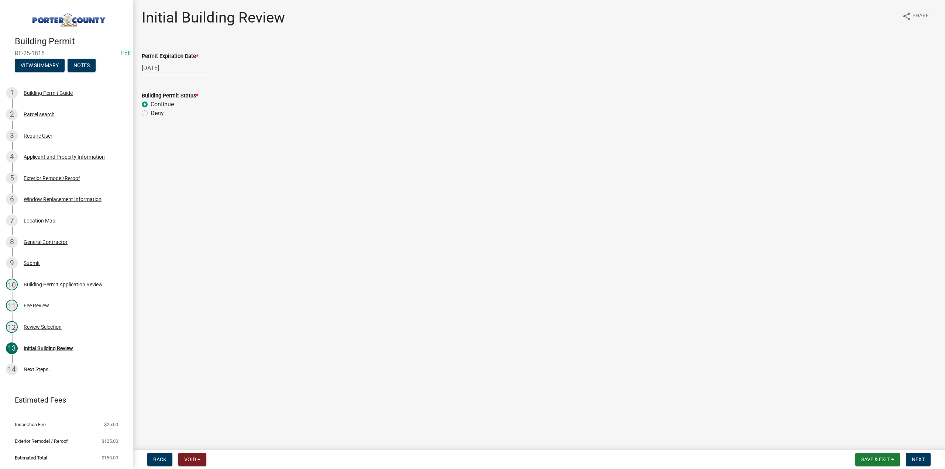
radio input "true"
click at [927, 457] on button "Next" at bounding box center [917, 459] width 25 height 13
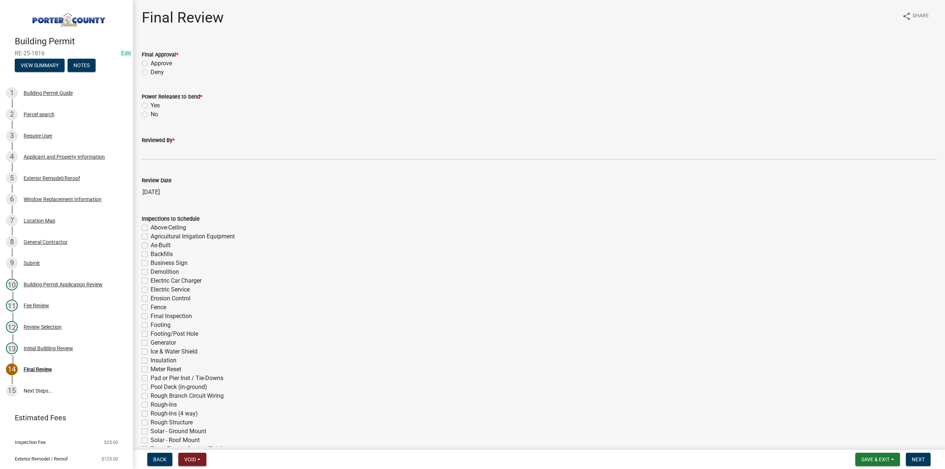
drag, startPoint x: 144, startPoint y: 62, endPoint x: 143, endPoint y: 77, distance: 15.9
click at [151, 62] on label "Approve" at bounding box center [161, 63] width 21 height 9
click at [151, 62] on input "Approve" at bounding box center [153, 61] width 5 height 5
radio input "true"
click at [151, 115] on label "No" at bounding box center [154, 114] width 7 height 9
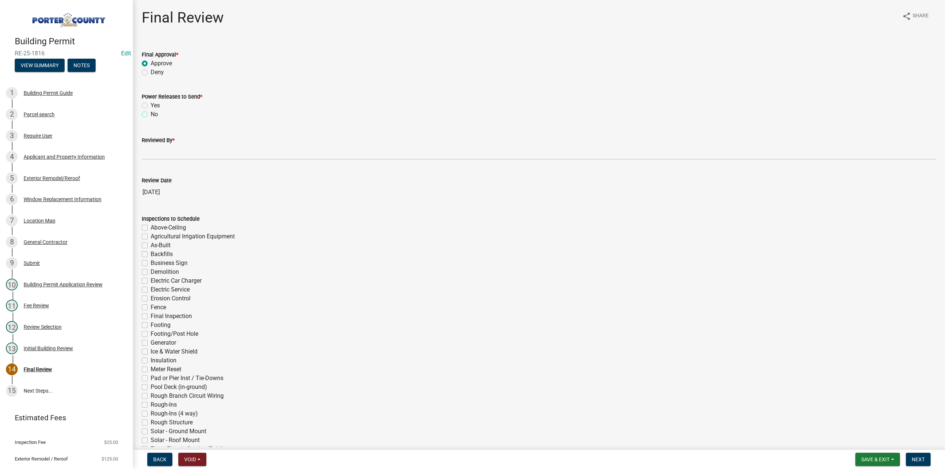
click at [151, 115] on input "No" at bounding box center [153, 112] width 5 height 5
radio input "true"
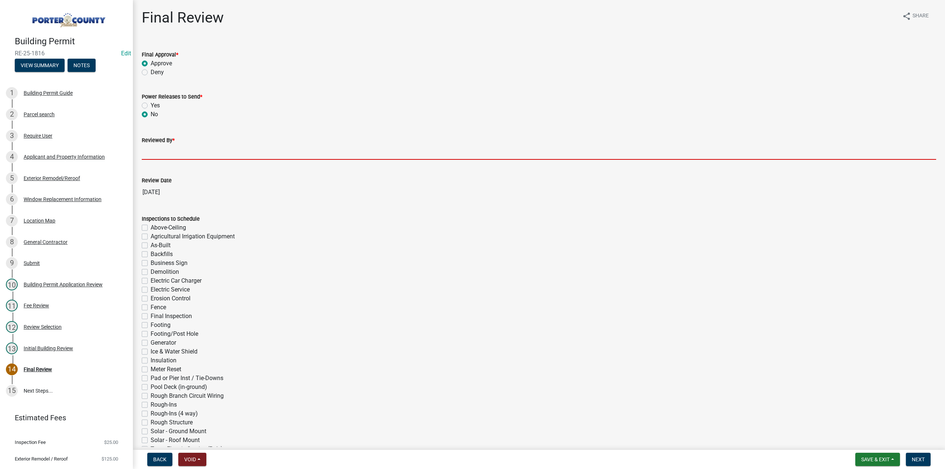
click at [176, 149] on input "Reviewed By *" at bounding box center [539, 152] width 794 height 15
type input "TT"
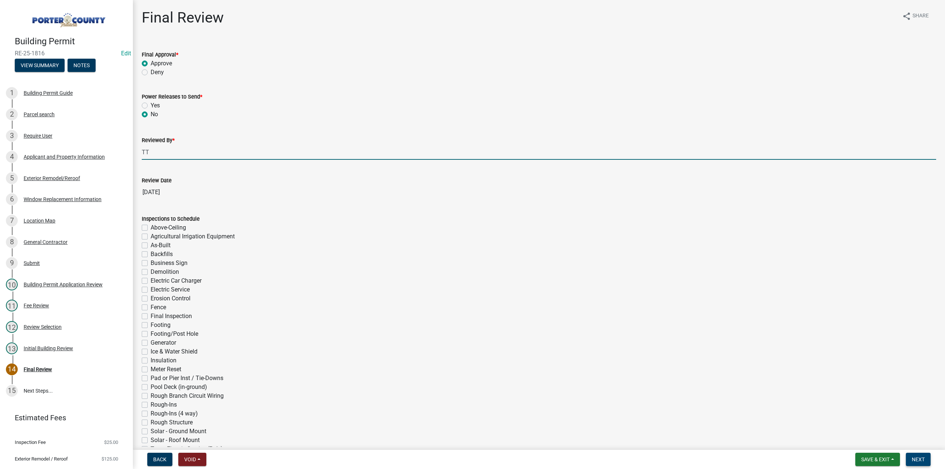
click at [925, 463] on button "Next" at bounding box center [917, 459] width 25 height 13
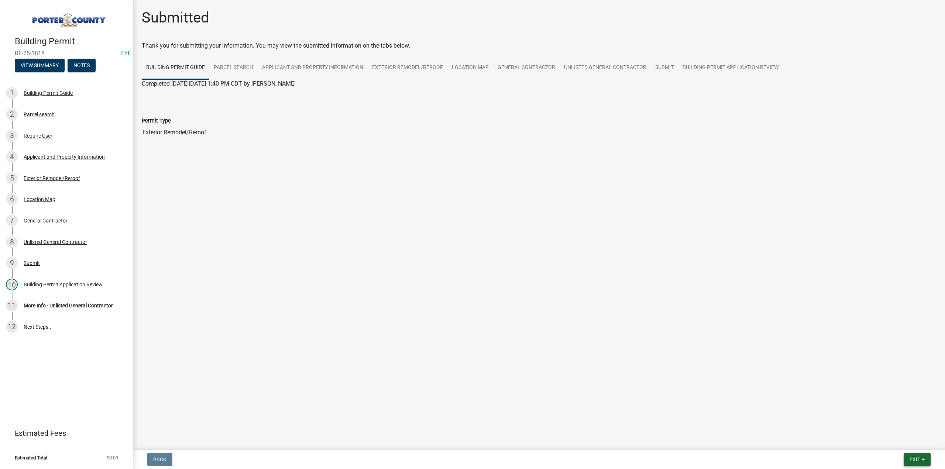
click at [913, 459] on span "Exit" at bounding box center [914, 459] width 11 height 6
click at [910, 441] on button "Save & Exit" at bounding box center [901, 440] width 59 height 18
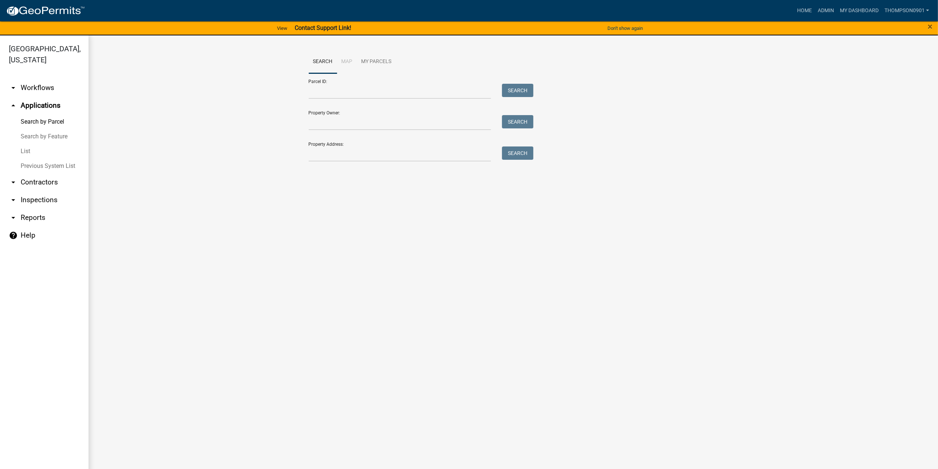
click at [32, 173] on link "arrow_drop_down Contractors" at bounding box center [44, 182] width 89 height 18
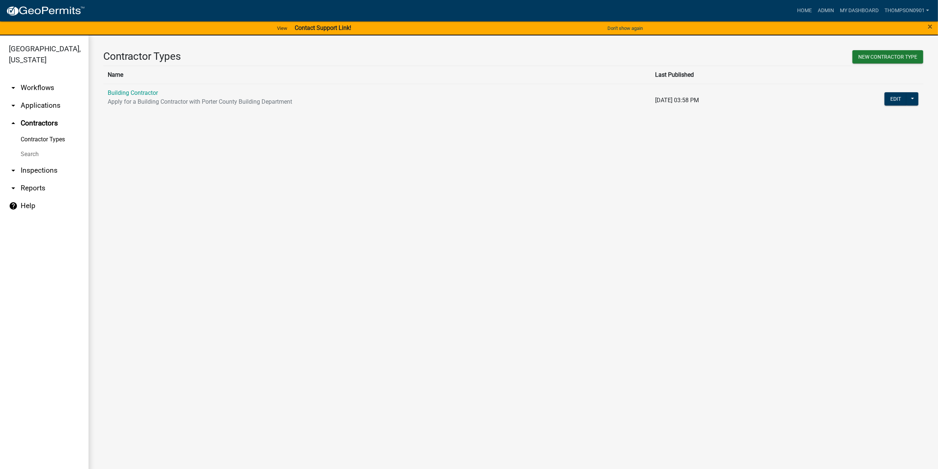
click at [131, 93] on link "Building Contractor" at bounding box center [133, 92] width 50 height 7
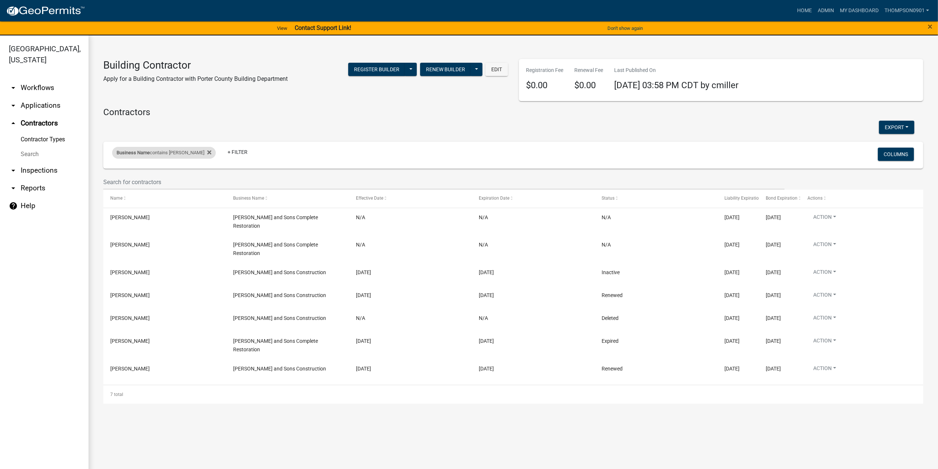
click at [145, 154] on span "Business Name" at bounding box center [133, 153] width 33 height 6
drag, startPoint x: 139, startPoint y: 182, endPoint x: 0, endPoint y: 156, distance: 141.8
click at [0, 156] on body "Internet Explorer does NOT work with GeoPermits. Get a new browser for more sec…" at bounding box center [469, 234] width 938 height 469
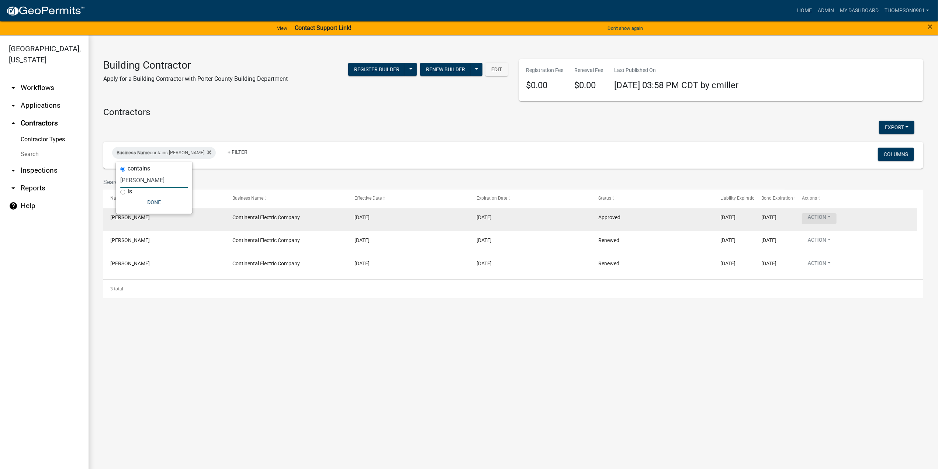
type input "[PERSON_NAME]"
click at [835, 219] on button "Action" at bounding box center [819, 218] width 35 height 11
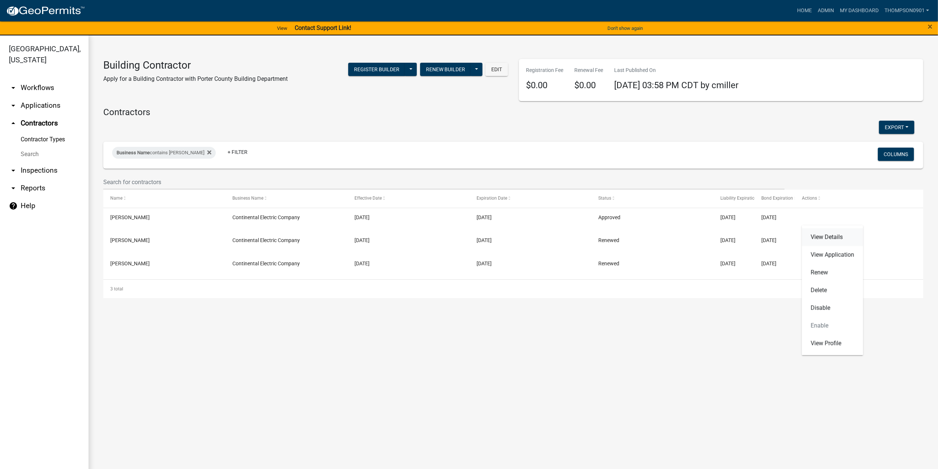
click at [818, 240] on link "View Details" at bounding box center [832, 237] width 61 height 18
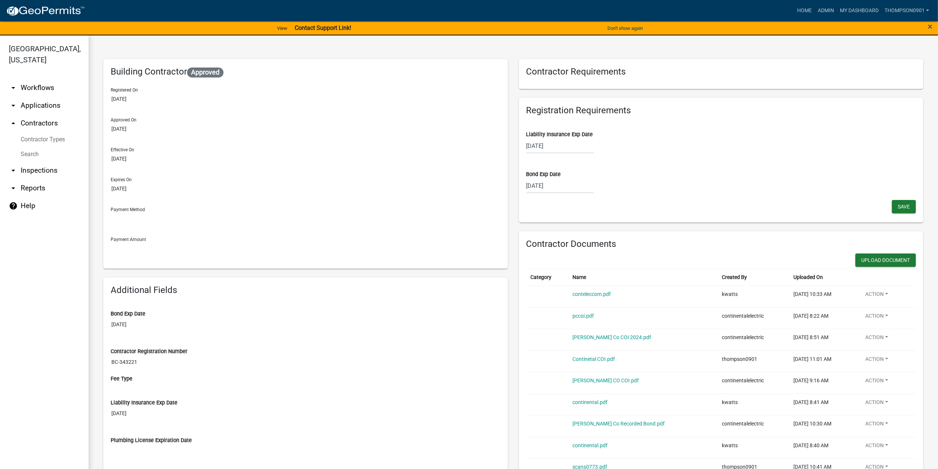
click at [560, 148] on div "[DATE]" at bounding box center [561, 145] width 68 height 15
select select "10"
click at [583, 158] on select "2025 2026 2027 2028 2029 2030 2031 2032 2033 2034 2035 2036 2037 2038 2039 2040…" at bounding box center [583, 161] width 30 height 11
select select "2026"
click at [568, 156] on select "2025 2026 2027 2028 2029 2030 2031 2032 2033 2034 2035 2036 2037 2038 2039 2040…" at bounding box center [583, 161] width 30 height 11
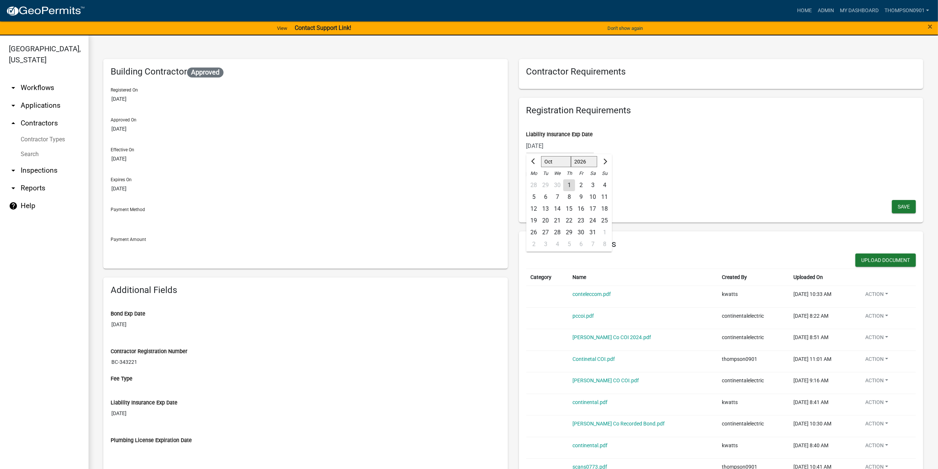
click at [567, 185] on div "1" at bounding box center [569, 185] width 12 height 12
type input "[DATE]"
click at [898, 204] on span "Save" at bounding box center [904, 206] width 12 height 6
click at [864, 256] on button "Upload Document" at bounding box center [886, 259] width 61 height 13
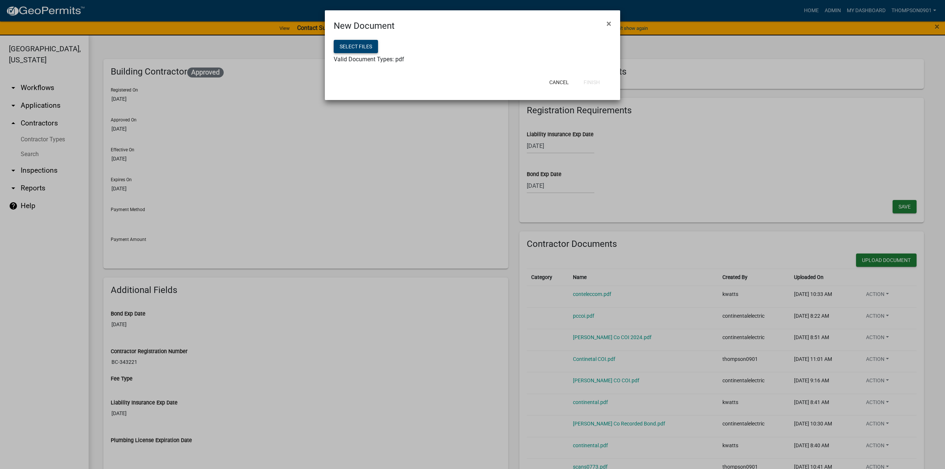
click at [348, 51] on button "Select files" at bounding box center [356, 46] width 44 height 13
drag, startPoint x: 587, startPoint y: 83, endPoint x: 590, endPoint y: 100, distance: 17.2
click at [587, 83] on button "Finish" at bounding box center [591, 82] width 28 height 13
